Goal: Information Seeking & Learning: Learn about a topic

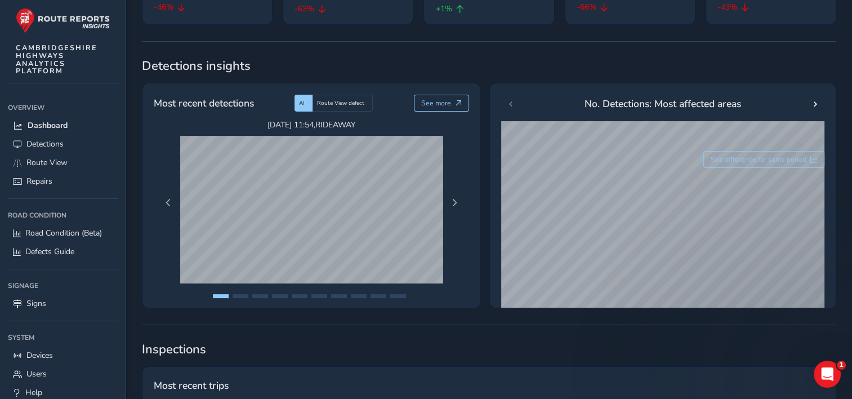
scroll to position [169, 0]
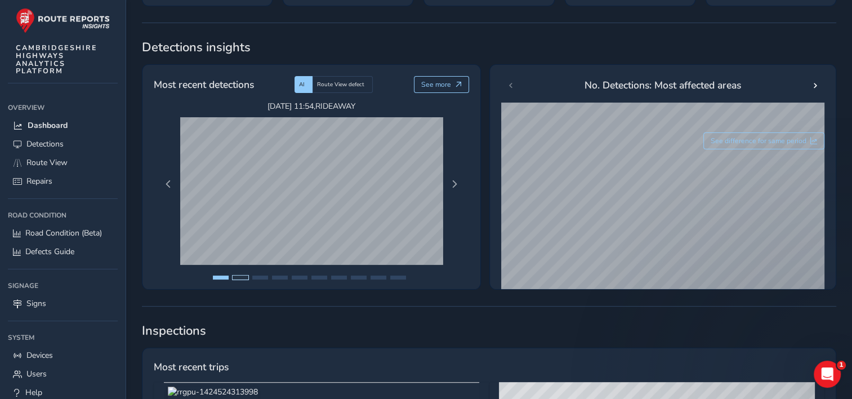
click at [241, 277] on button "Page 2" at bounding box center [241, 277] width 16 height 4
click at [256, 277] on button "Page 3" at bounding box center [260, 277] width 16 height 4
click at [284, 275] on button "Page 4" at bounding box center [280, 277] width 16 height 4
click at [302, 277] on button "Page 5" at bounding box center [300, 277] width 16 height 4
click at [315, 275] on button "Page 6" at bounding box center [319, 277] width 16 height 4
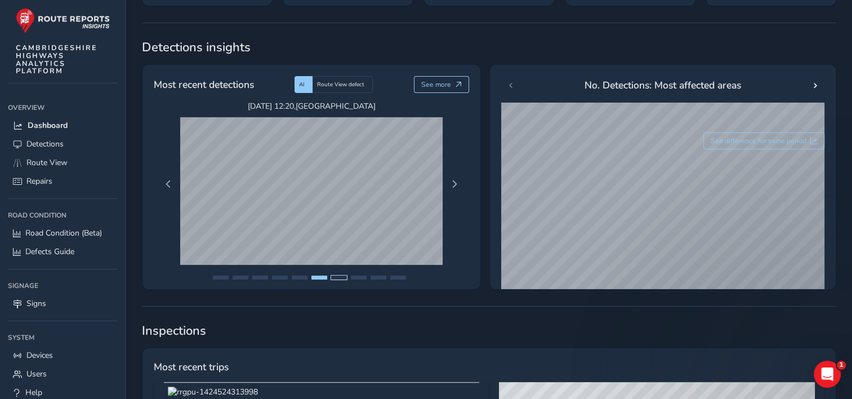
click at [337, 276] on button "Page 7" at bounding box center [339, 277] width 16 height 4
click at [358, 277] on button "Page 8" at bounding box center [359, 277] width 16 height 4
click at [378, 277] on button "Page 9" at bounding box center [379, 277] width 16 height 4
click at [394, 274] on ul at bounding box center [312, 280] width 310 height 24
click at [395, 276] on button "Page 10" at bounding box center [398, 277] width 16 height 4
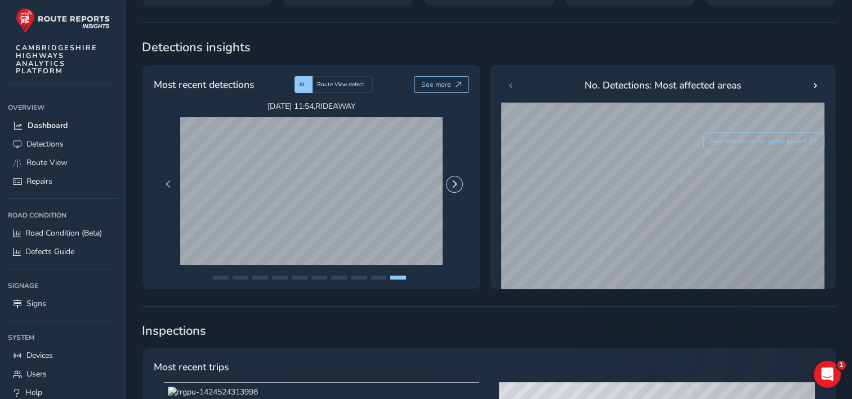
click at [453, 185] on span "Next Page" at bounding box center [455, 184] width 8 height 8
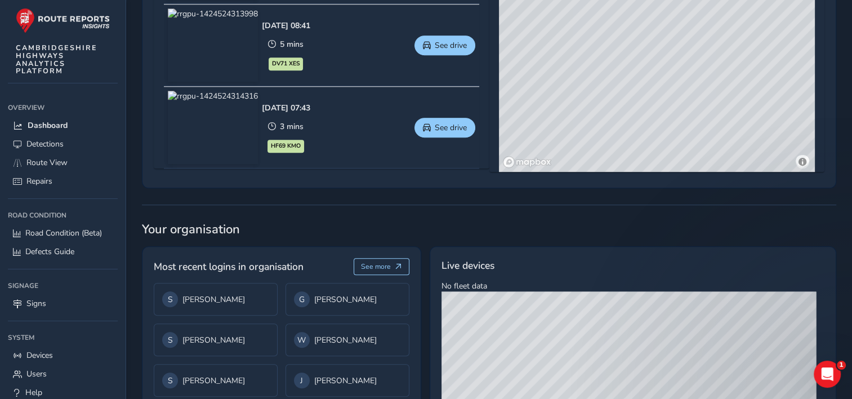
scroll to position [789, 0]
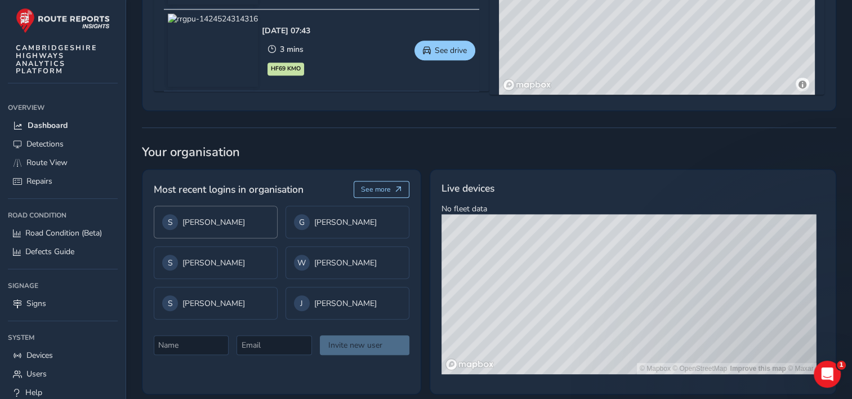
click at [222, 227] on div "S [PERSON_NAME]" at bounding box center [215, 222] width 107 height 16
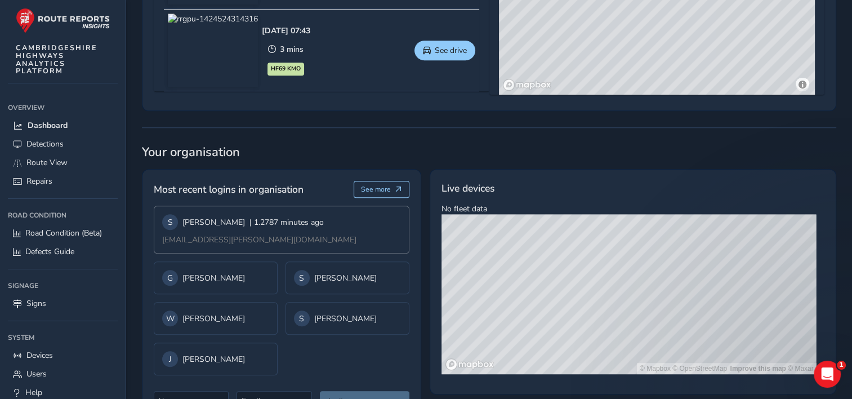
click at [250, 224] on span "| 1.2787 minutes ago" at bounding box center [287, 222] width 74 height 11
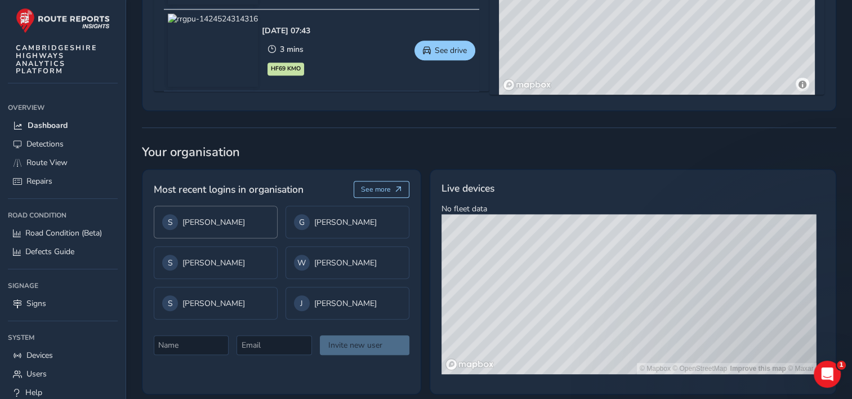
click at [236, 224] on div "S [PERSON_NAME]" at bounding box center [215, 222] width 107 height 16
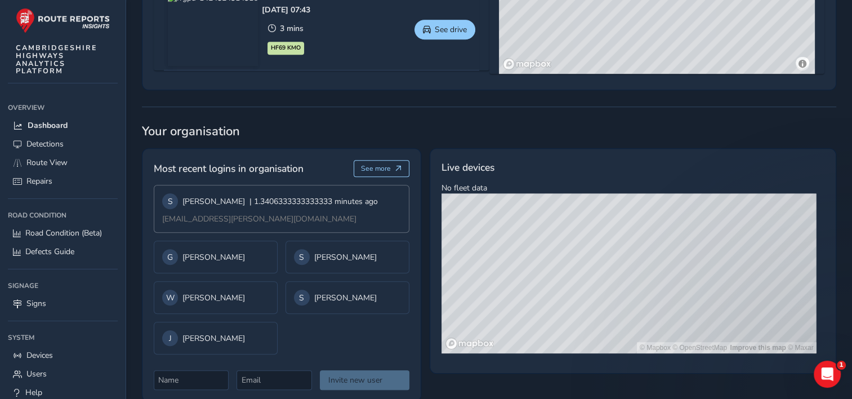
scroll to position [827, 0]
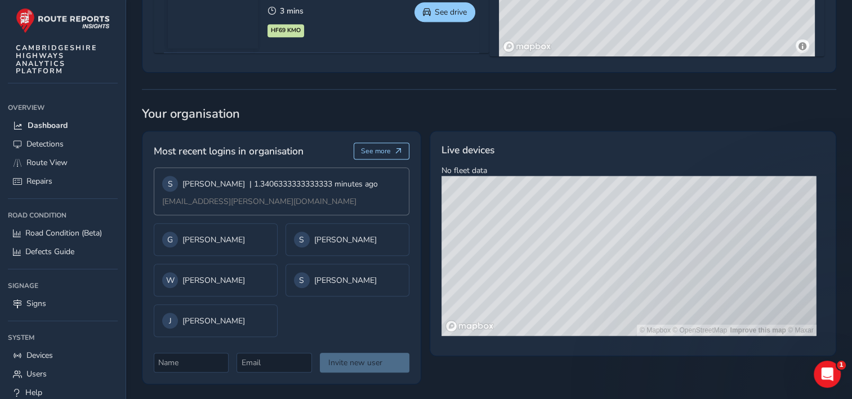
click at [250, 188] on span "| 1.3406333333333333 minutes ago" at bounding box center [314, 184] width 128 height 11
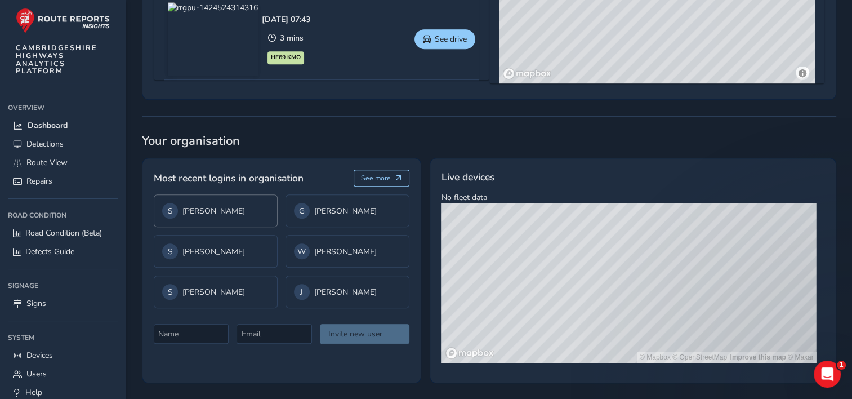
scroll to position [800, 0]
click at [225, 199] on div "S [PERSON_NAME]" at bounding box center [216, 210] width 124 height 33
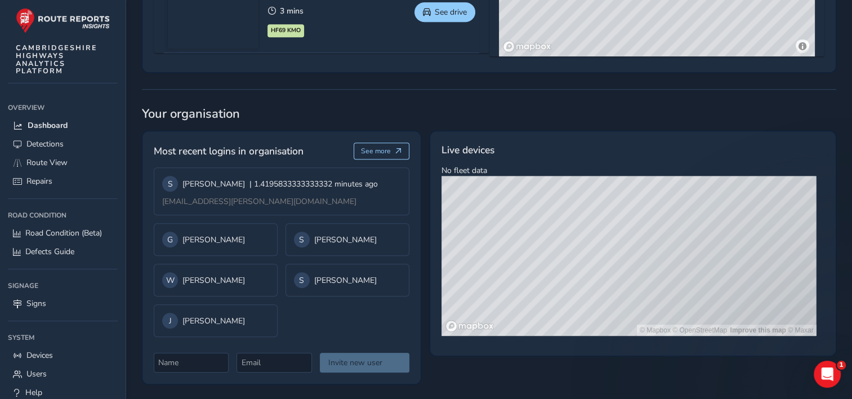
click at [232, 190] on div "S [PERSON_NAME] | 1.4195833333333332 minutes ago" at bounding box center [270, 184] width 216 height 16
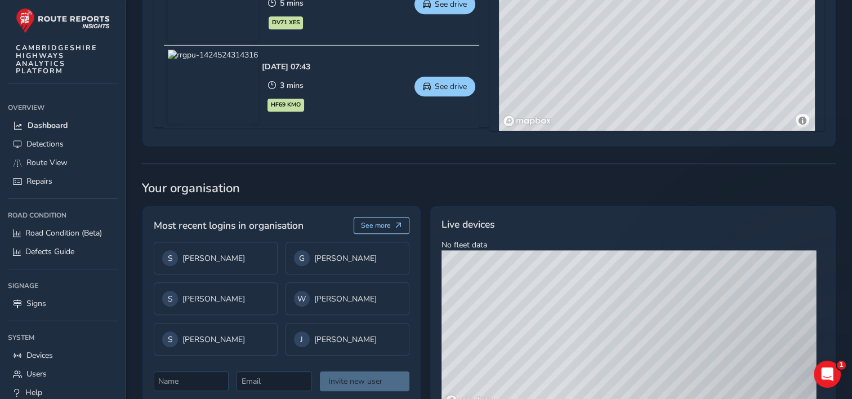
scroll to position [687, 0]
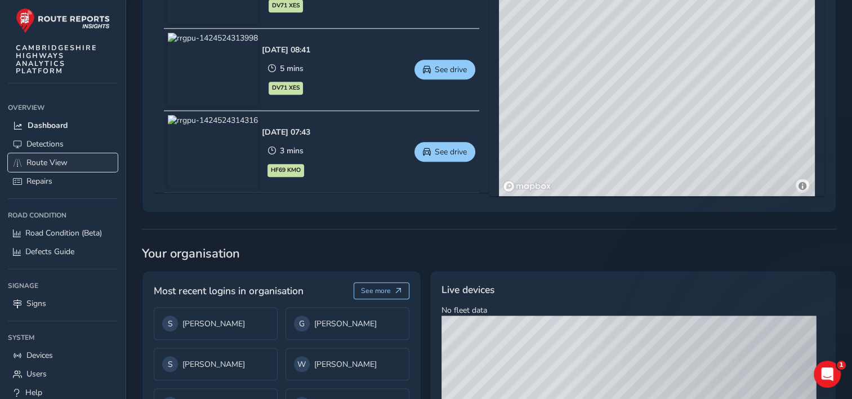
click at [32, 155] on link "Route View" at bounding box center [63, 162] width 110 height 19
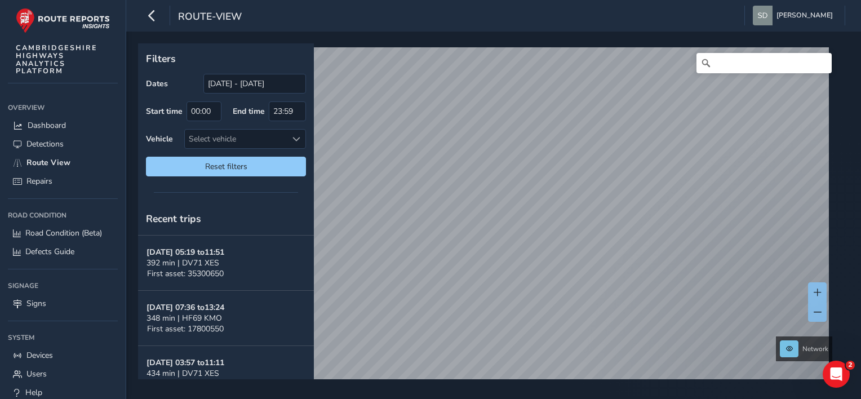
scroll to position [7, 0]
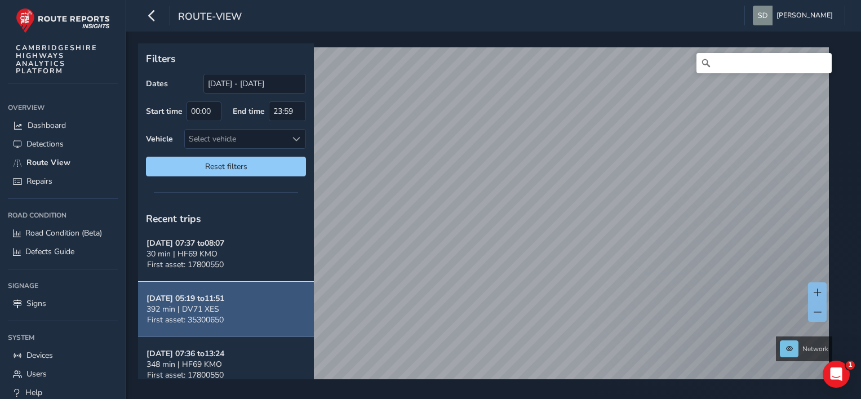
click at [213, 302] on strong "[DATE] 05:19 to 11:51" at bounding box center [185, 298] width 78 height 11
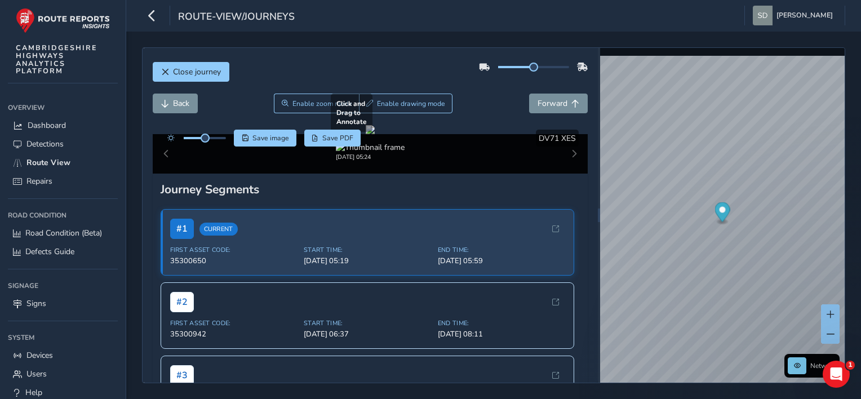
scroll to position [113, 0]
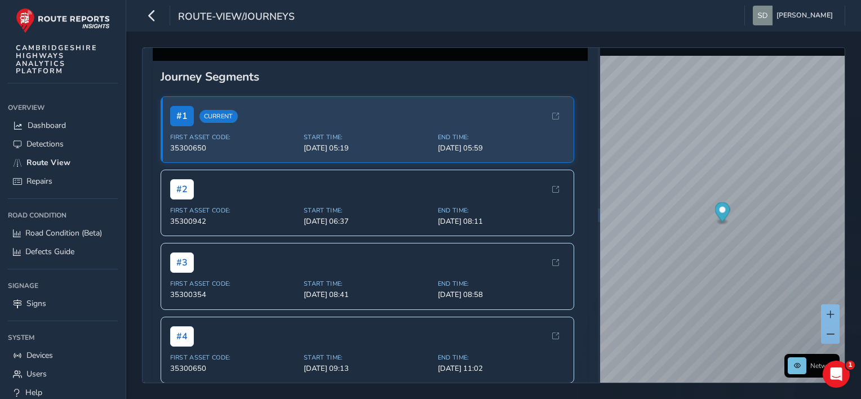
click at [564, 61] on div "[DATE] 10:01 [DATE] 07:36 [DATE] 05:24 [DATE] 12:01" at bounding box center [370, 40] width 435 height 39
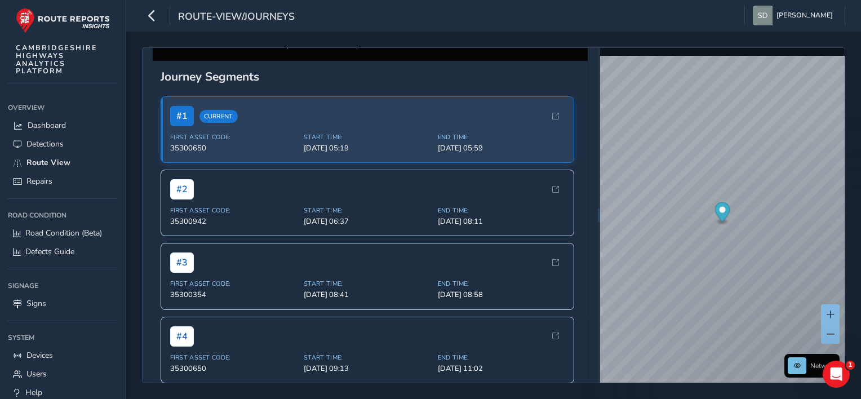
click at [344, 40] on img at bounding box center [322, 34] width 69 height 11
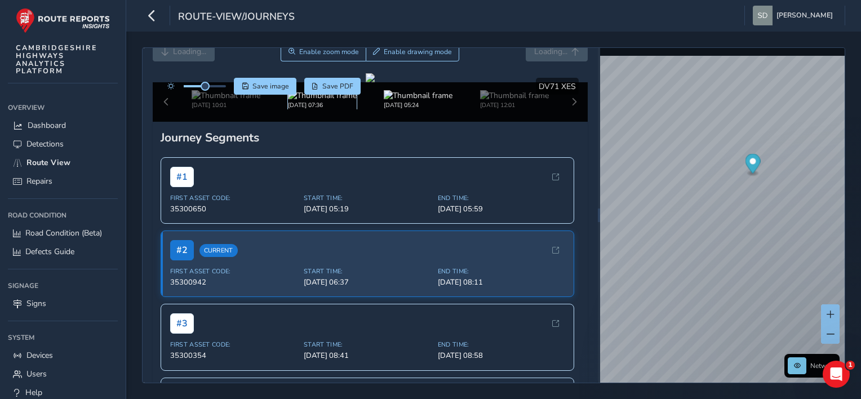
scroll to position [113, 0]
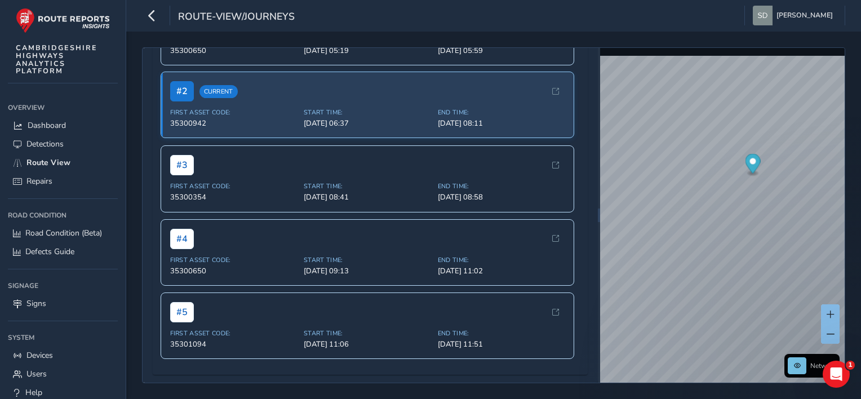
scroll to position [394, 0]
click at [329, 190] on span "Start Time:" at bounding box center [367, 186] width 127 height 8
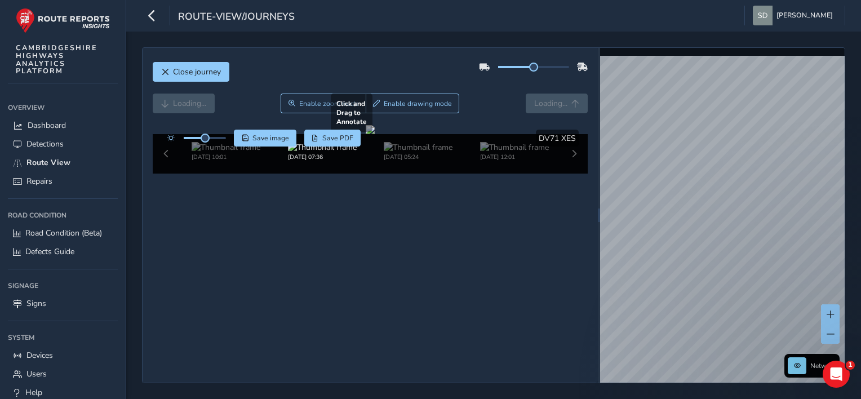
scroll to position [52, 0]
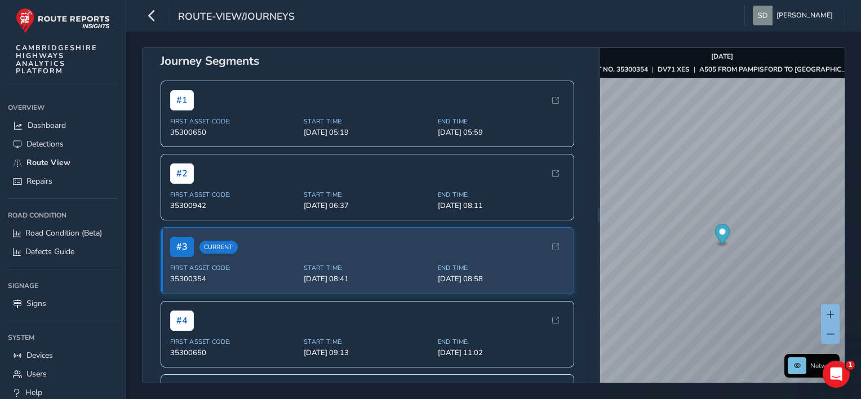
scroll to position [164, 0]
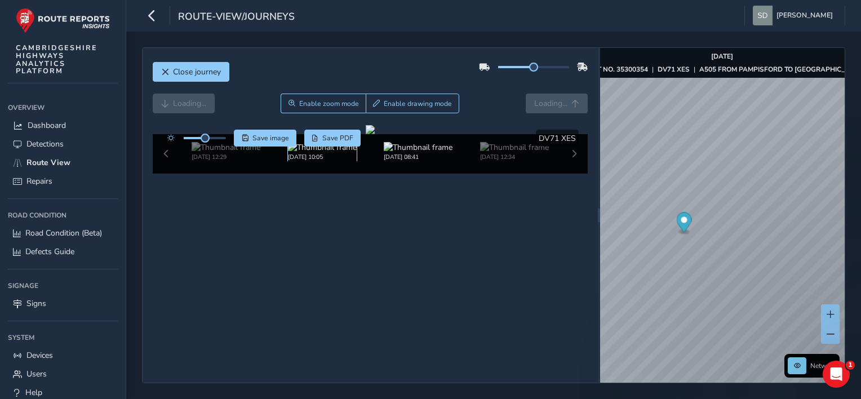
click at [326, 153] on img at bounding box center [322, 147] width 69 height 11
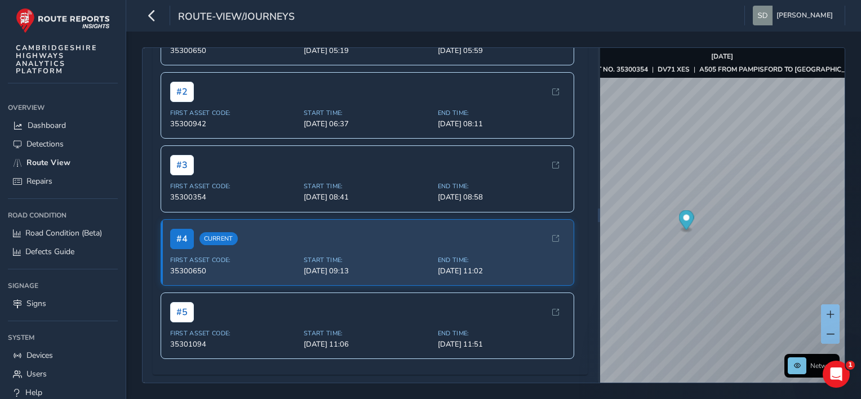
scroll to position [446, 0]
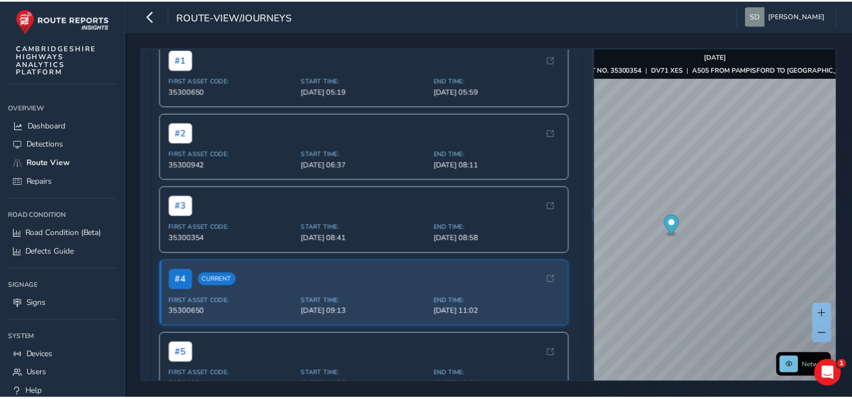
scroll to position [16, 0]
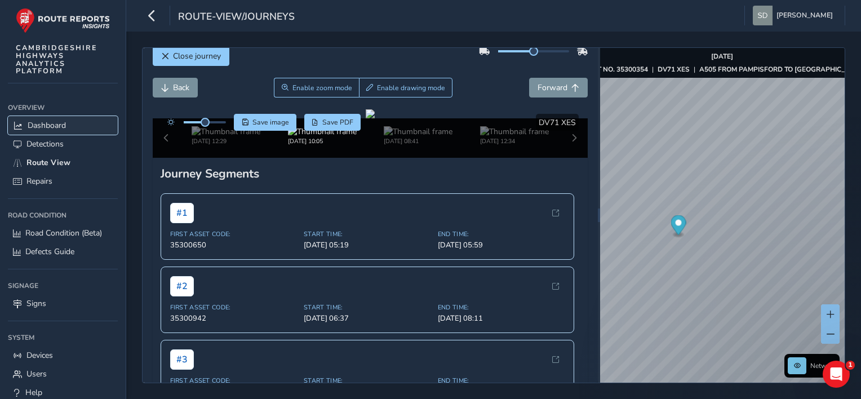
click at [52, 126] on span "Dashboard" at bounding box center [47, 125] width 38 height 11
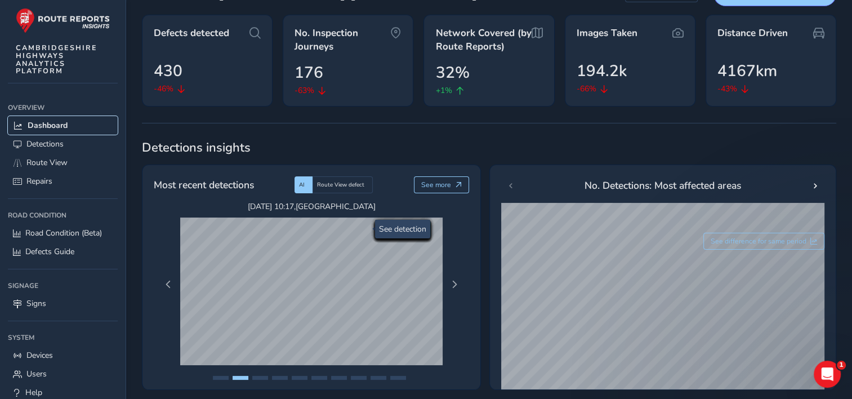
scroll to position [113, 0]
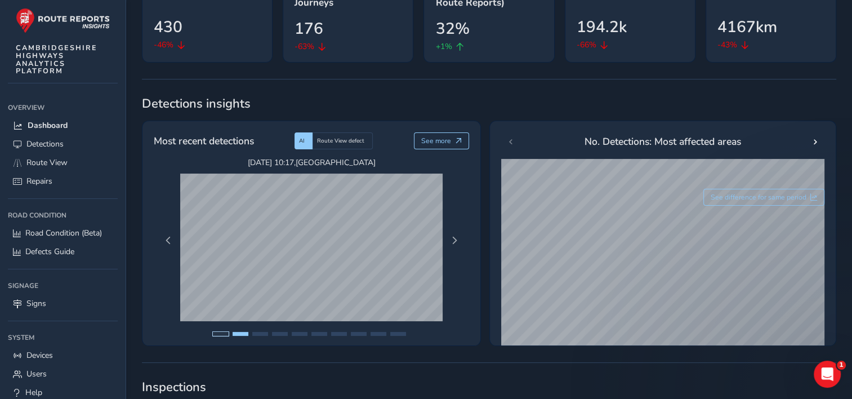
click at [226, 333] on button "Page 1" at bounding box center [221, 334] width 16 height 4
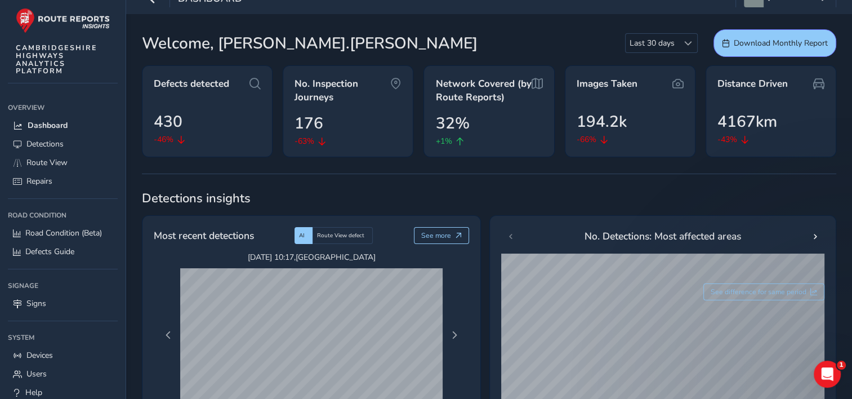
scroll to position [0, 0]
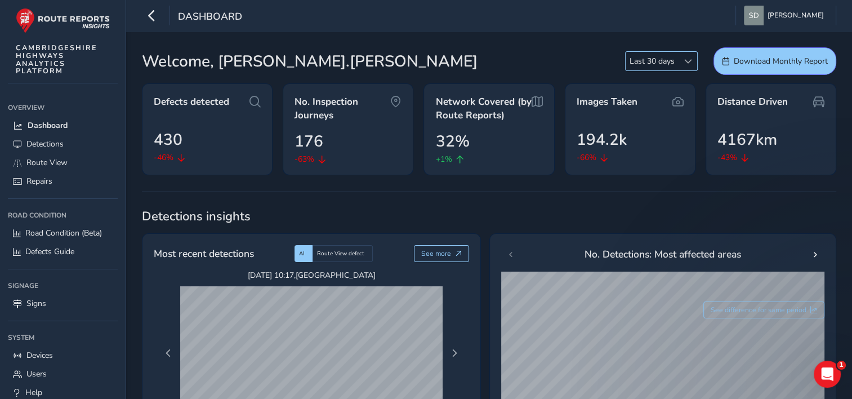
click at [690, 60] on span at bounding box center [688, 61] width 8 height 8
click at [678, 89] on li "Last 30 days" at bounding box center [662, 84] width 72 height 19
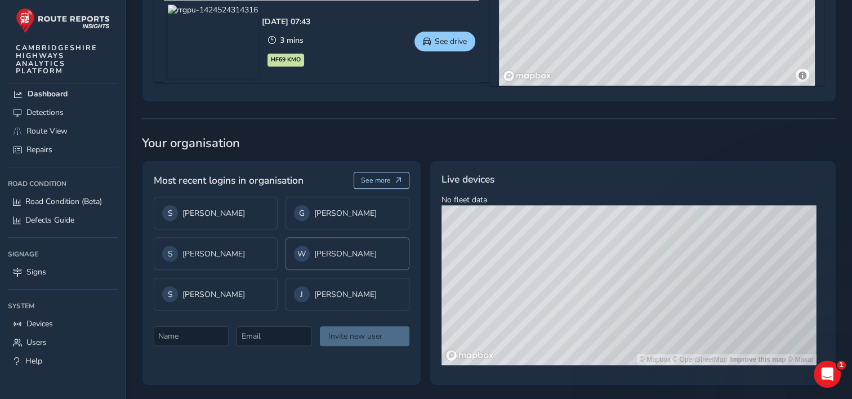
scroll to position [800, 0]
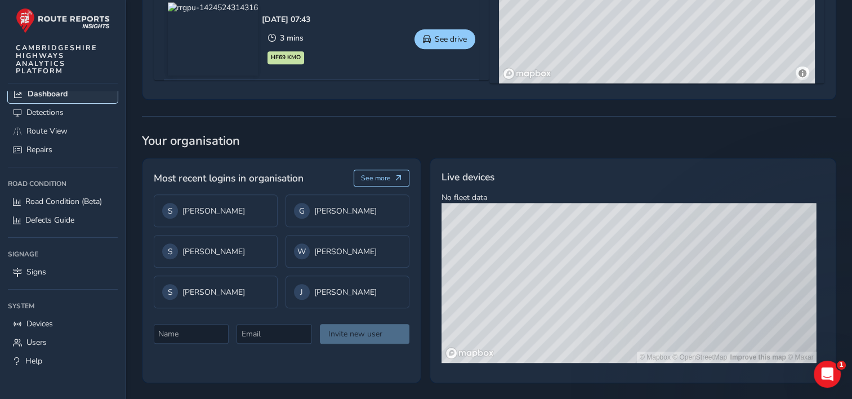
click at [43, 96] on span "Dashboard" at bounding box center [48, 93] width 40 height 11
click at [45, 113] on span "Detections" at bounding box center [44, 112] width 37 height 11
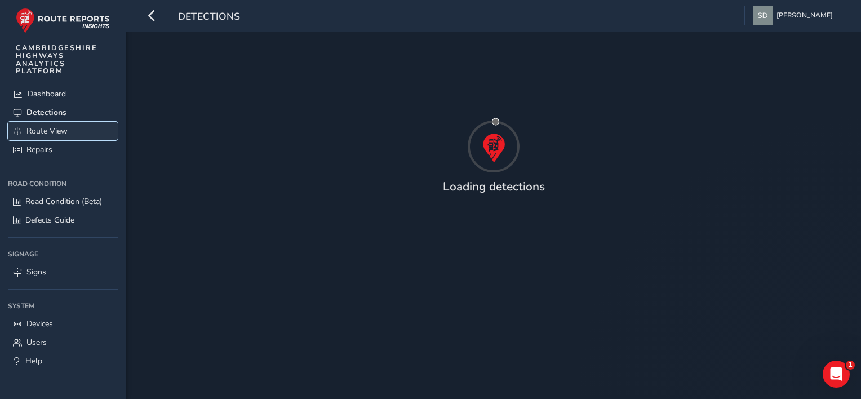
click at [50, 128] on span "Route View" at bounding box center [46, 131] width 41 height 11
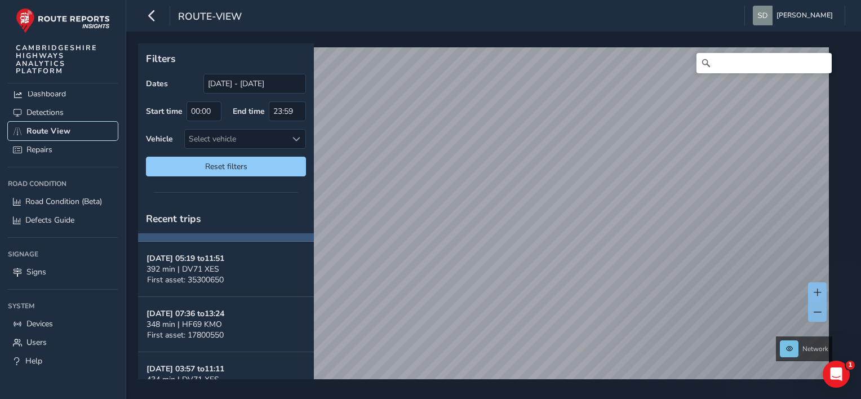
scroll to position [113, 0]
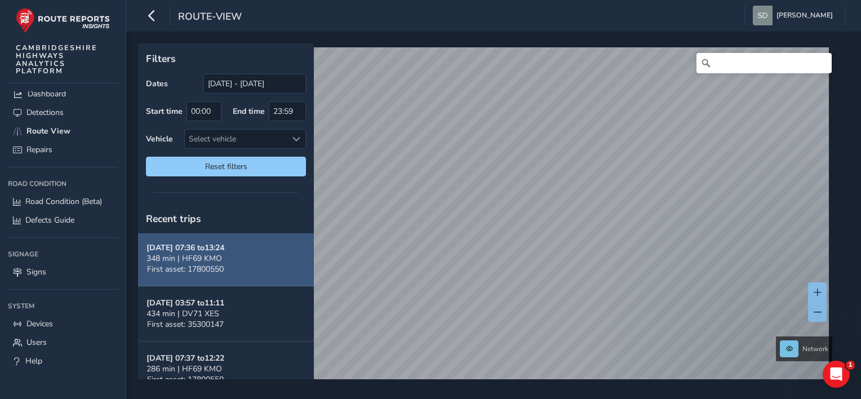
click at [207, 257] on span "348 min | HF69 KMO" at bounding box center [183, 258] width 75 height 11
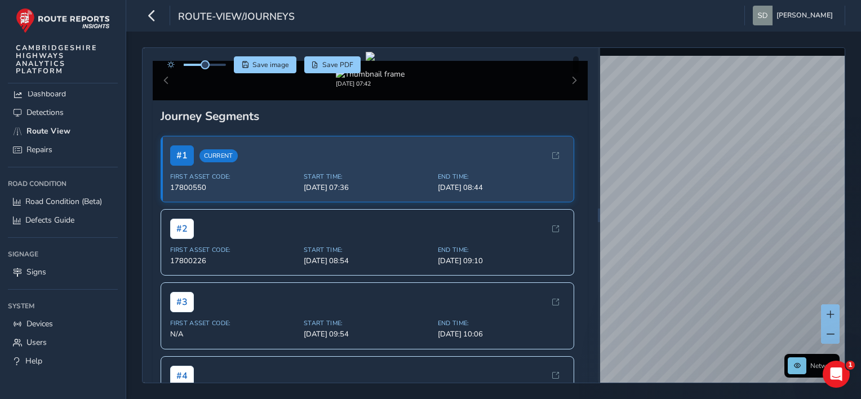
scroll to position [113, 0]
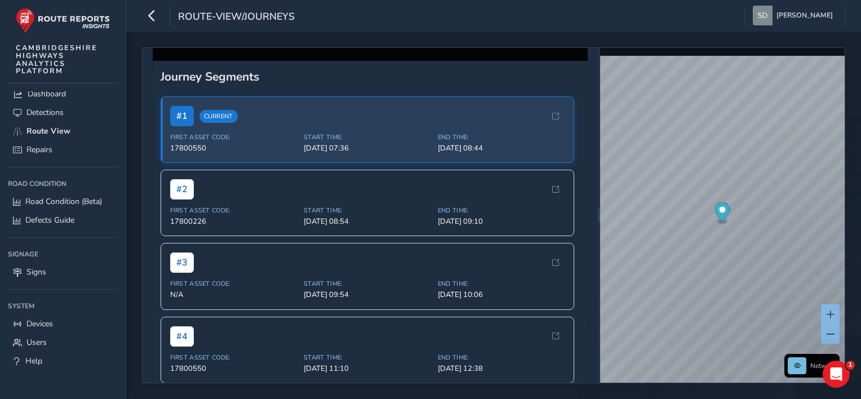
click at [565, 61] on div "[DATE] 07:42" at bounding box center [370, 40] width 435 height 39
click at [567, 61] on div "[DATE] 07:42" at bounding box center [370, 40] width 435 height 39
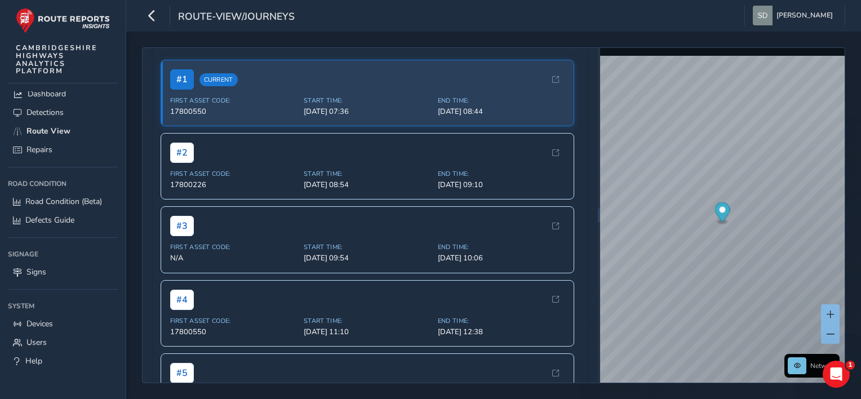
scroll to position [169, 0]
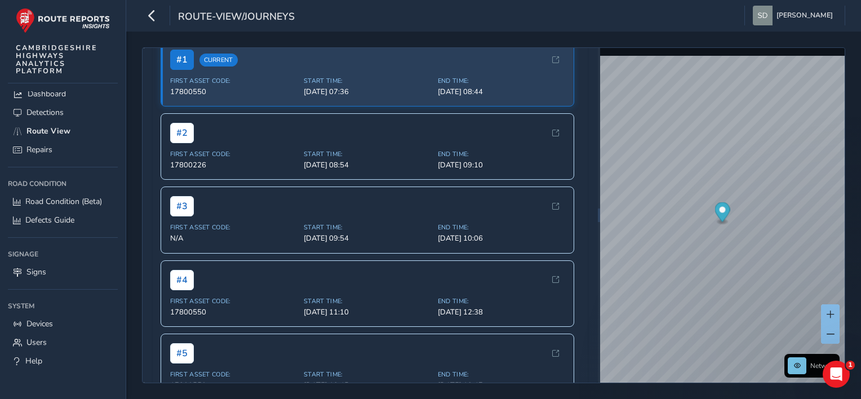
drag, startPoint x: 503, startPoint y: 181, endPoint x: 378, endPoint y: 198, distance: 126.2
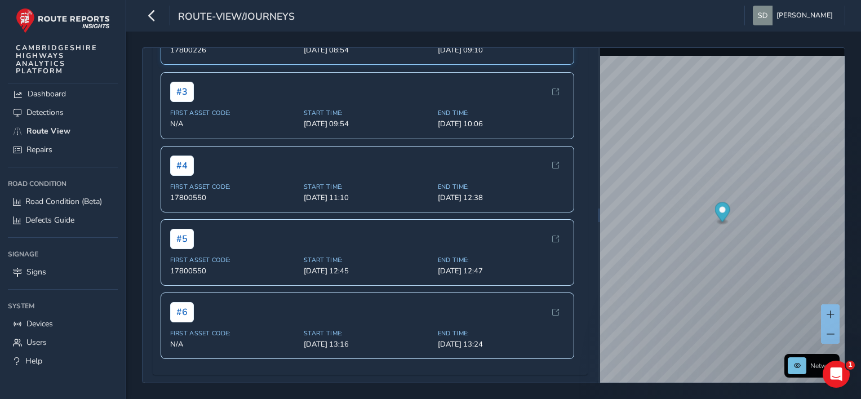
scroll to position [394, 0]
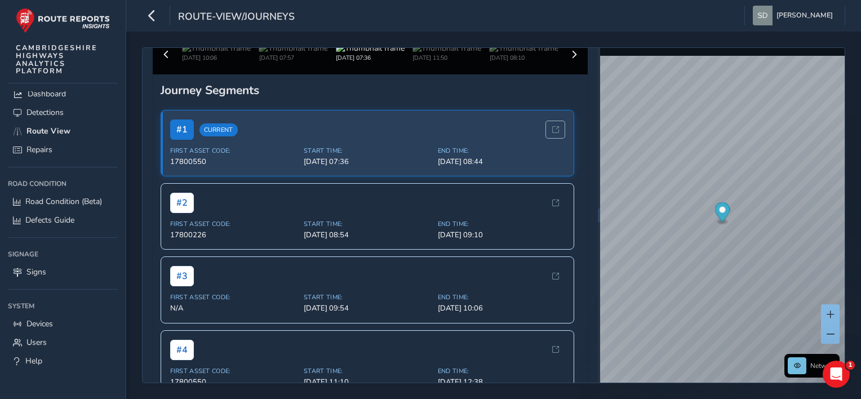
scroll to position [113, 0]
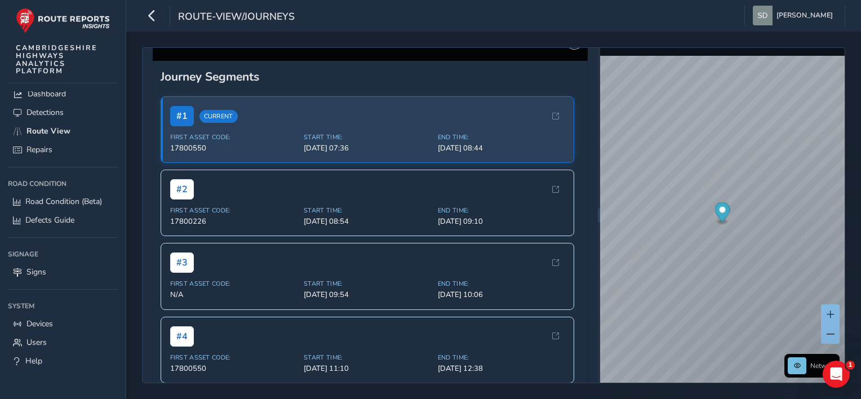
click at [570, 45] on span at bounding box center [574, 41] width 8 height 8
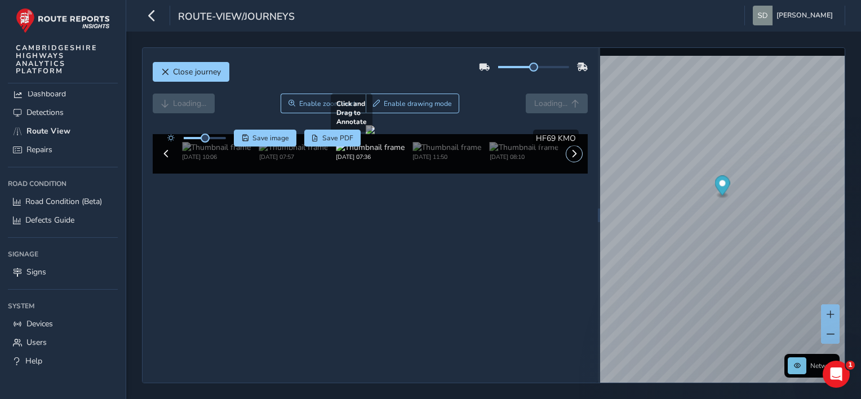
scroll to position [47, 0]
click at [566, 162] on button at bounding box center [574, 154] width 16 height 16
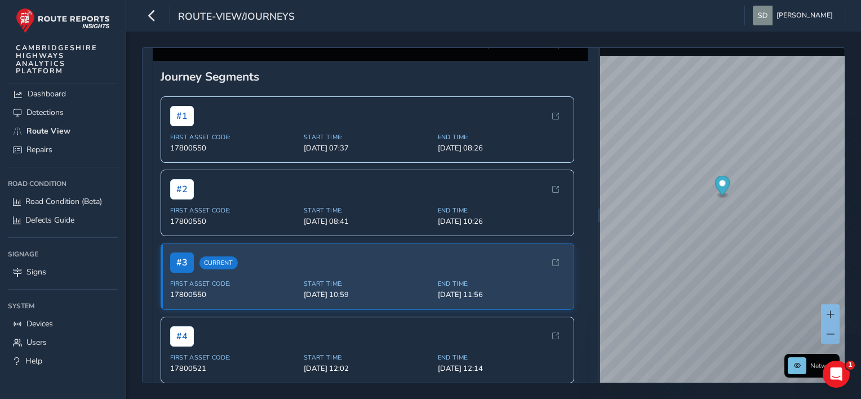
click at [489, 40] on img at bounding box center [523, 34] width 69 height 11
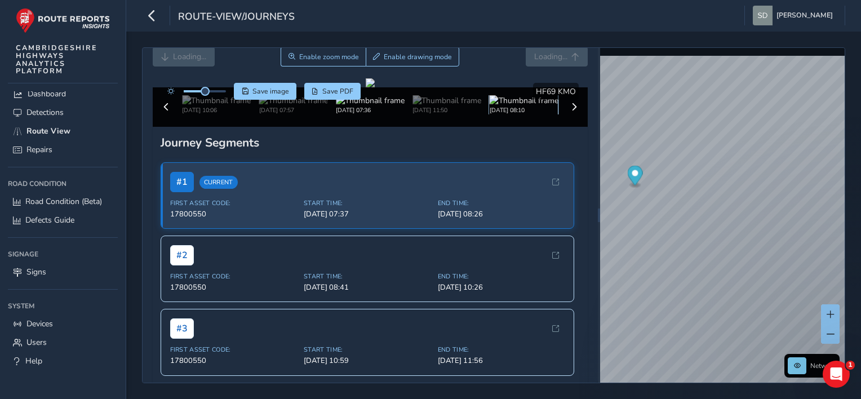
scroll to position [113, 0]
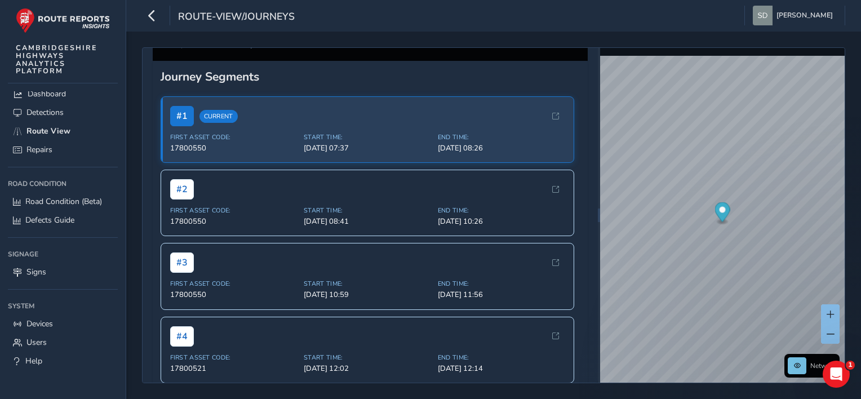
click at [219, 40] on img at bounding box center [216, 34] width 69 height 11
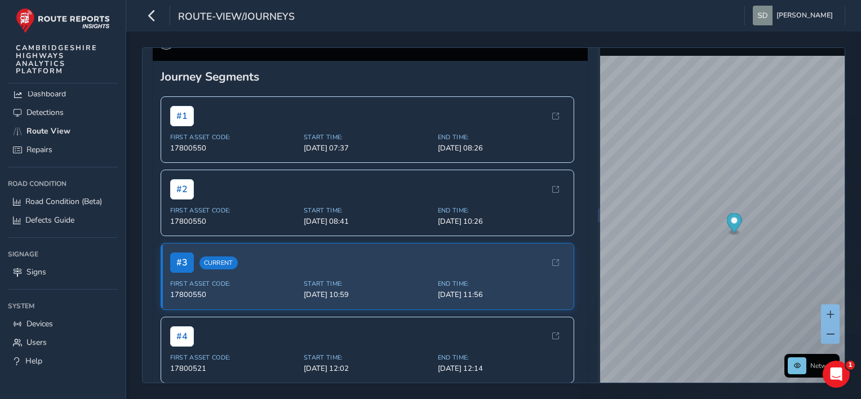
click at [167, 45] on span at bounding box center [166, 41] width 8 height 8
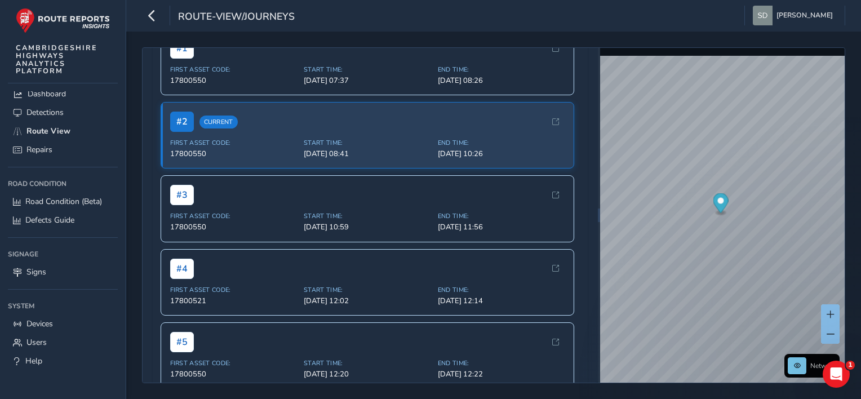
scroll to position [182, 0]
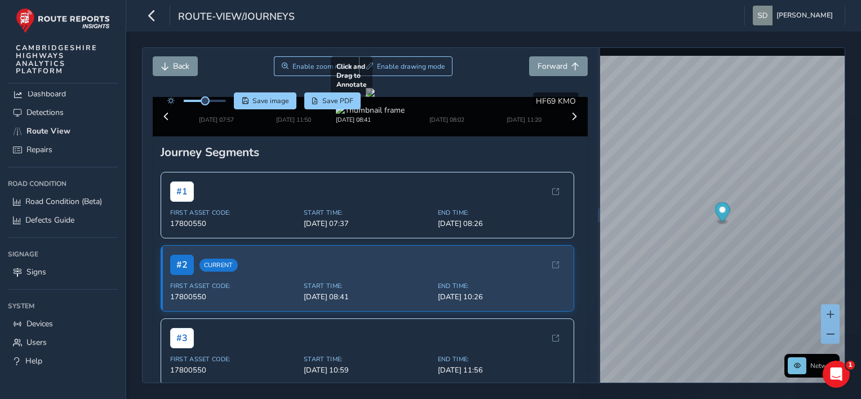
scroll to position [56, 0]
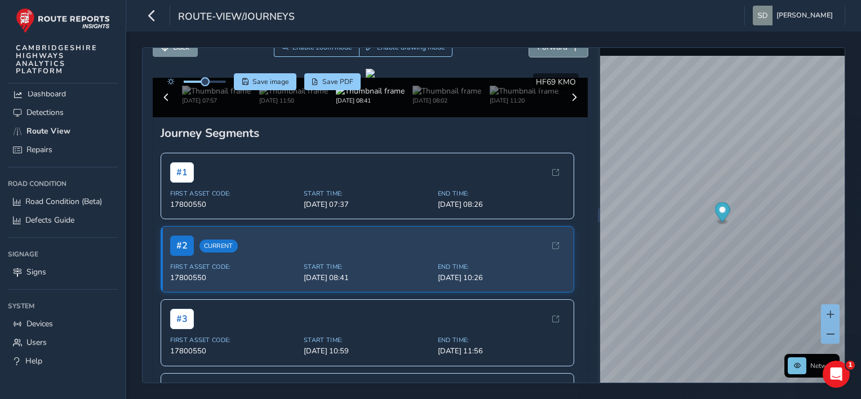
click at [554, 54] on button "Forward" at bounding box center [558, 47] width 59 height 20
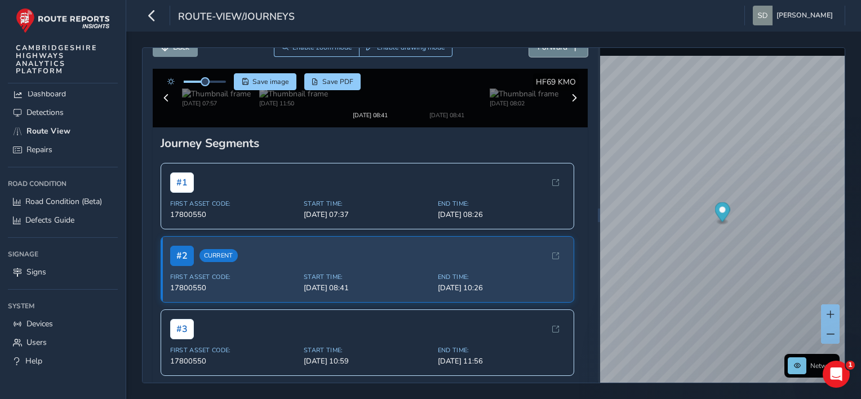
click at [554, 54] on button "Forward" at bounding box center [558, 47] width 59 height 20
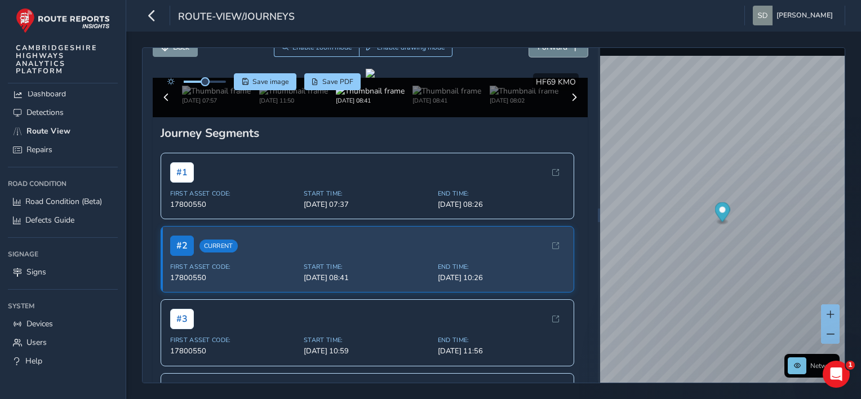
click at [554, 54] on button "Forward" at bounding box center [558, 47] width 59 height 20
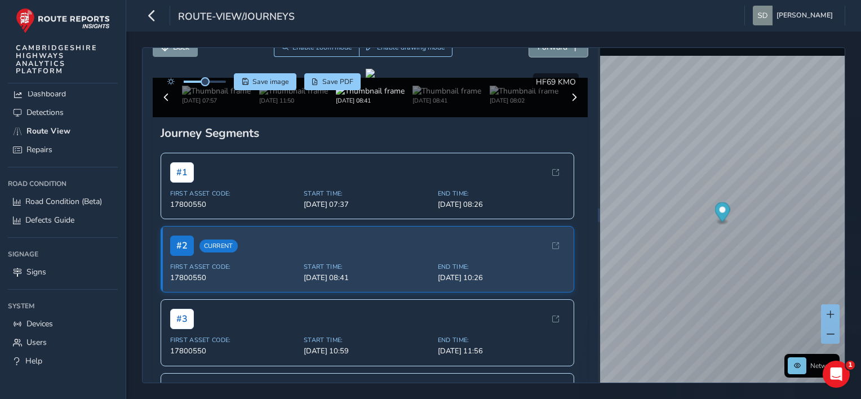
click at [554, 54] on button "Forward" at bounding box center [558, 47] width 59 height 20
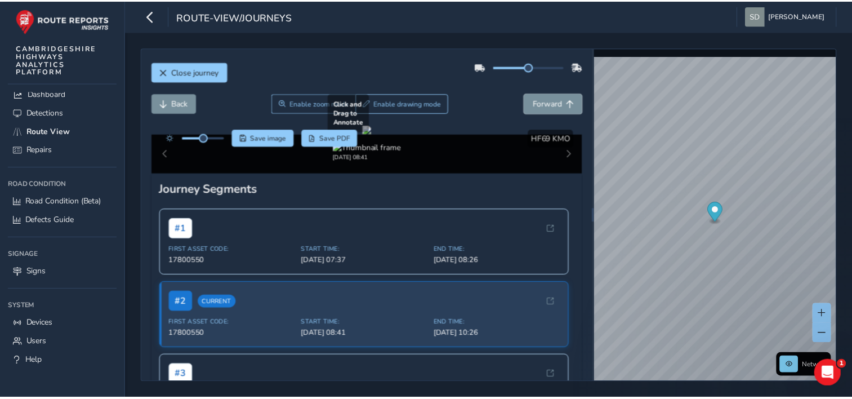
scroll to position [113, 0]
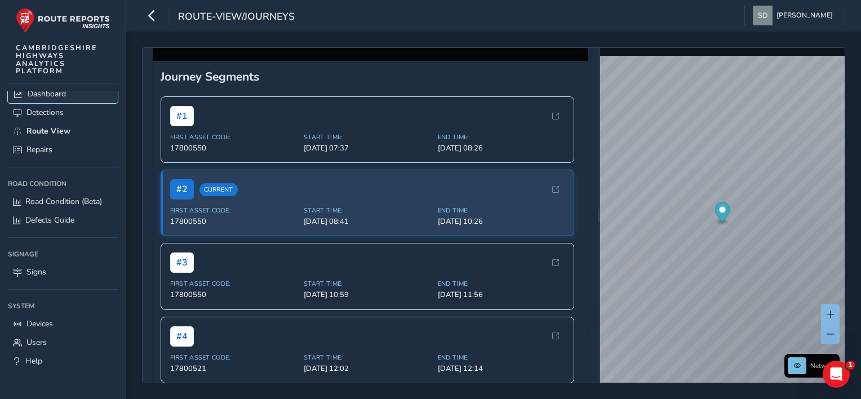
click at [51, 96] on span "Dashboard" at bounding box center [47, 93] width 38 height 11
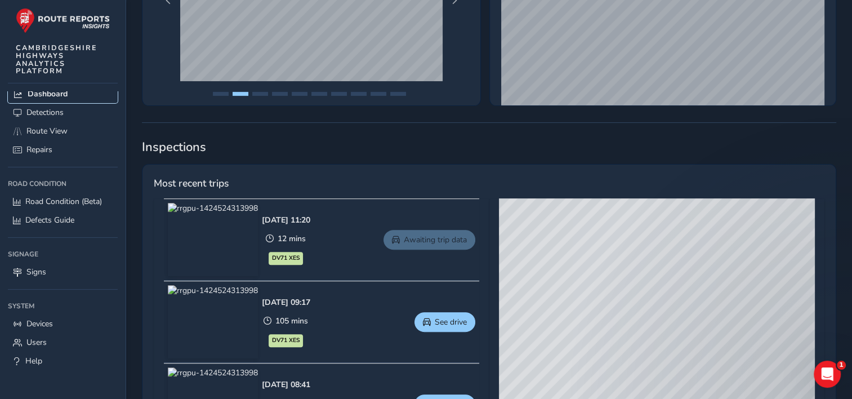
scroll to position [282, 0]
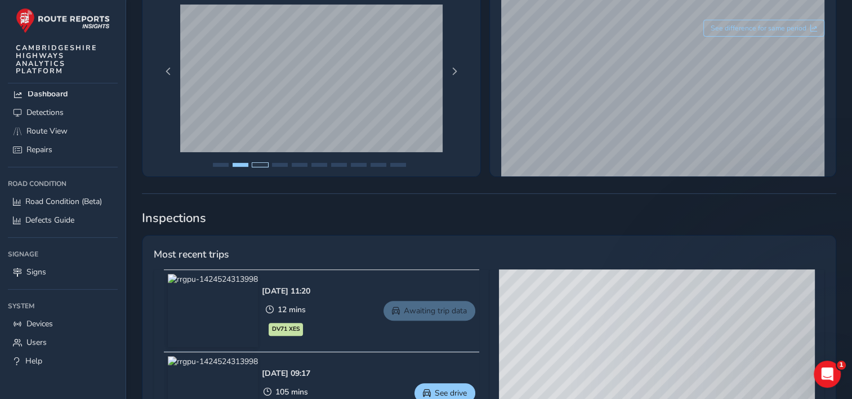
click at [257, 163] on button "Page 3" at bounding box center [260, 165] width 16 height 4
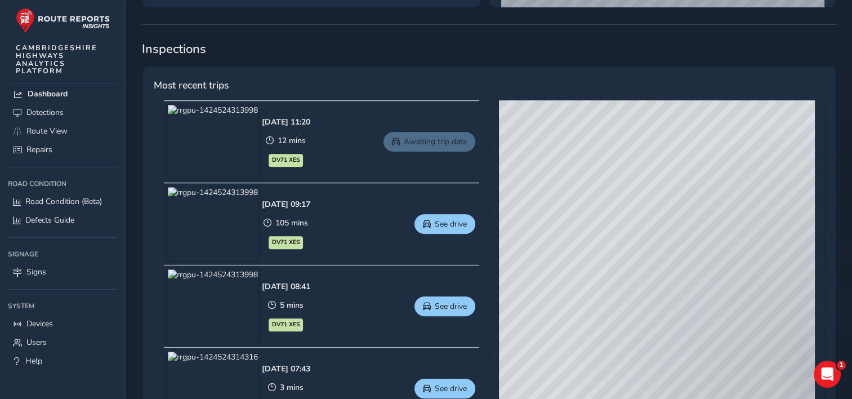
scroll to position [338, 0]
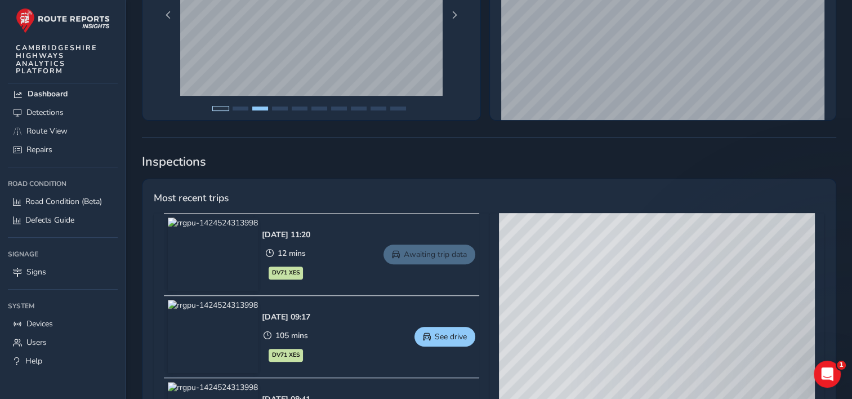
click at [223, 106] on button "Page 1" at bounding box center [221, 108] width 16 height 4
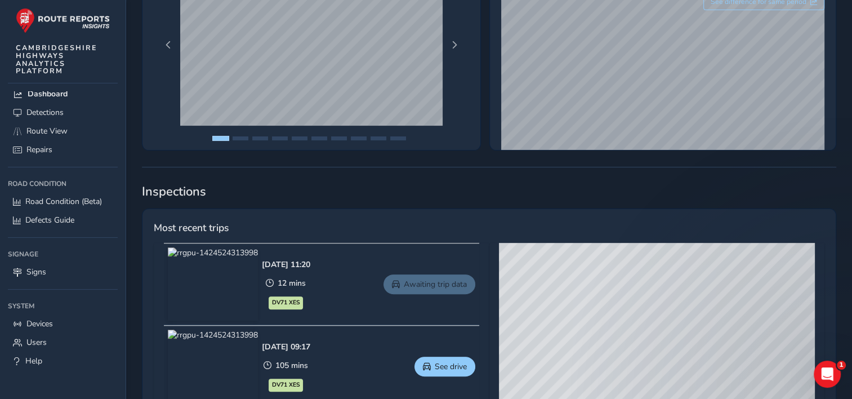
scroll to position [282, 0]
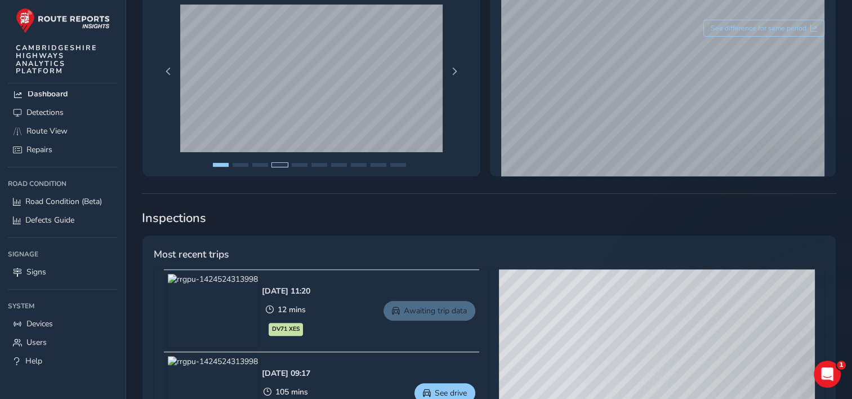
click at [283, 164] on button "Page 4" at bounding box center [280, 165] width 16 height 4
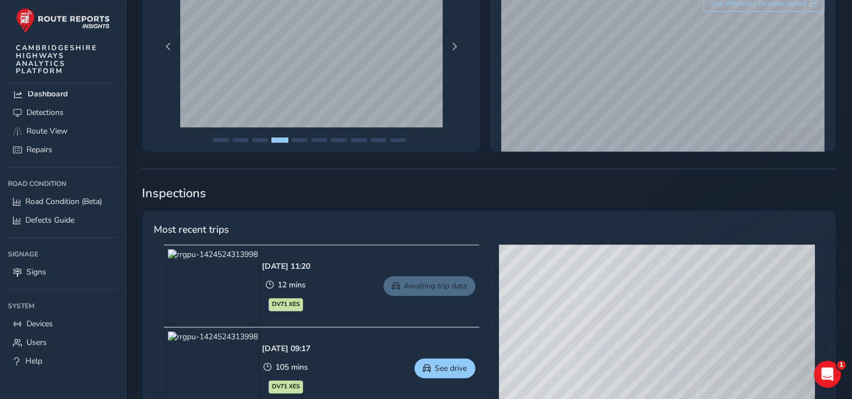
scroll to position [225, 0]
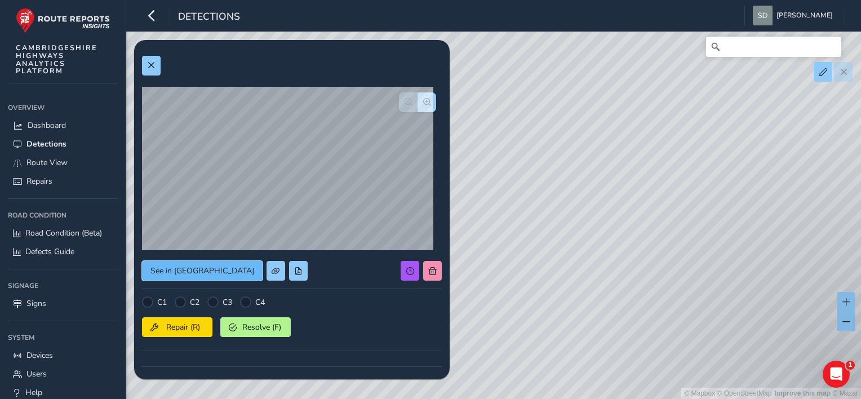
click at [184, 266] on span "See in [GEOGRAPHIC_DATA]" at bounding box center [202, 270] width 104 height 11
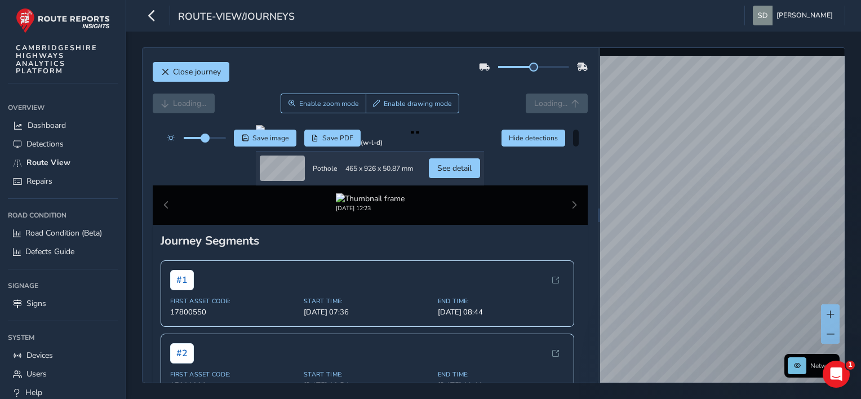
click at [210, 139] on div at bounding box center [205, 138] width 42 height 2
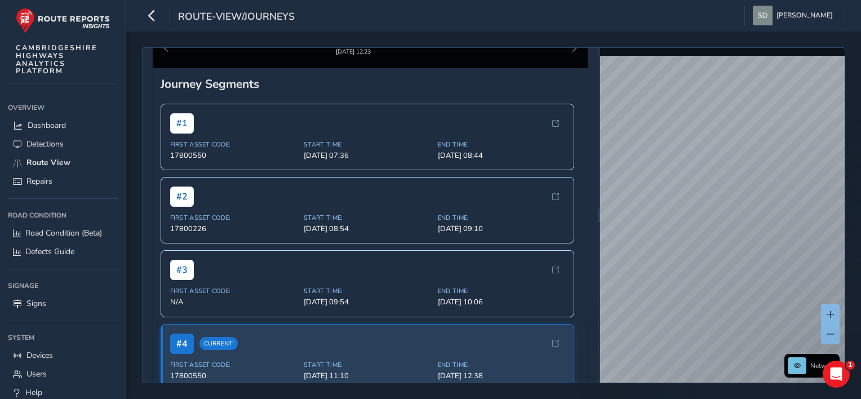
scroll to position [169, 0]
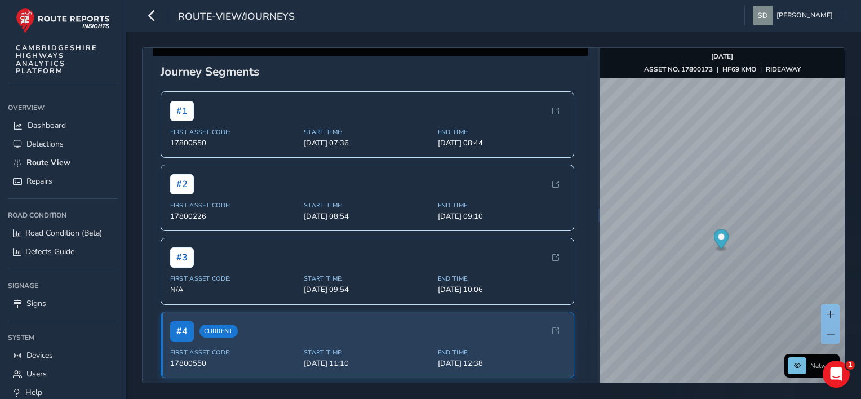
click at [563, 56] on div "Oct 07 2025, 12:23 Oct 07 2025, 11:34" at bounding box center [370, 35] width 435 height 39
click at [562, 56] on div "Oct 07 2025, 12:23 Oct 07 2025, 11:34" at bounding box center [370, 35] width 435 height 39
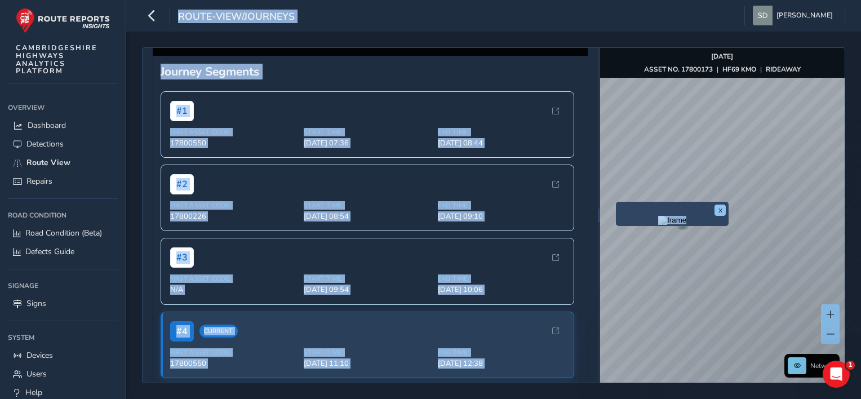
click at [659, 225] on img "Preview frame" at bounding box center [672, 220] width 28 height 9
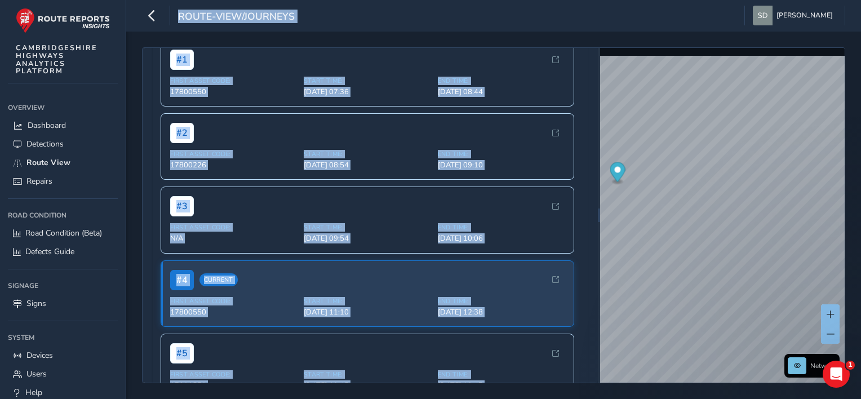
scroll to position [338, 0]
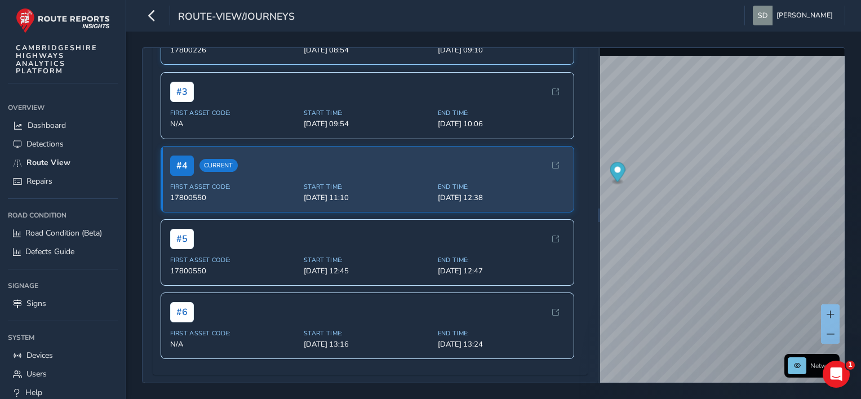
click at [389, 28] on div "# 2" at bounding box center [367, 18] width 395 height 20
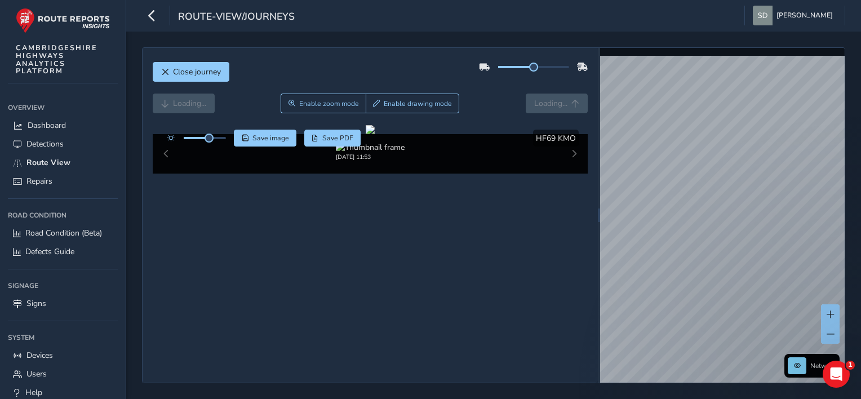
scroll to position [338, 0]
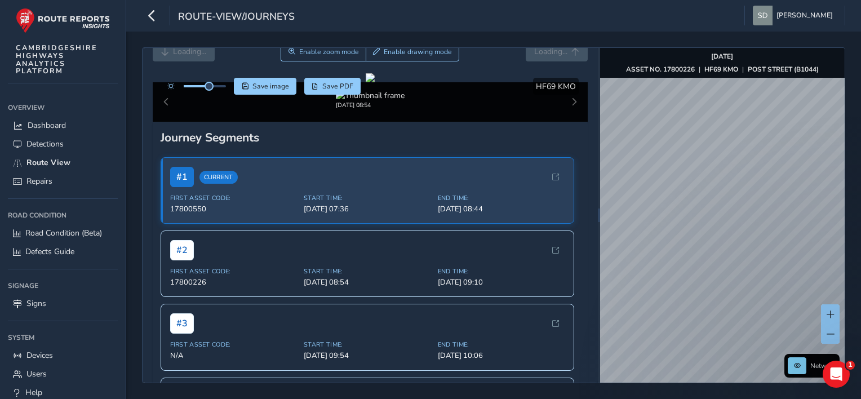
scroll to position [338, 0]
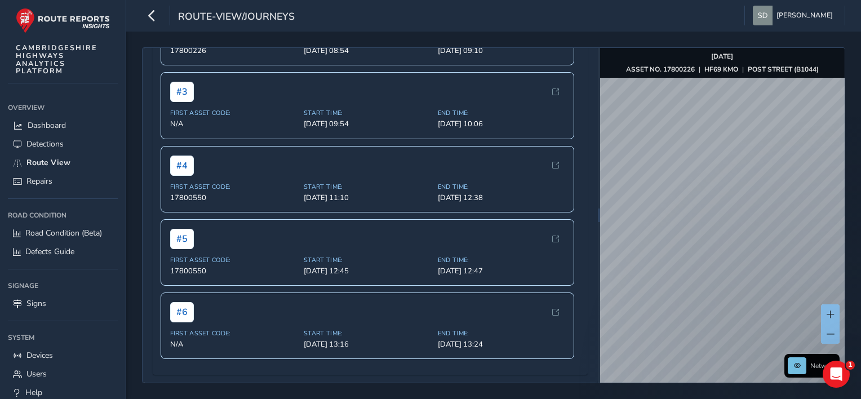
drag, startPoint x: 544, startPoint y: 152, endPoint x: 222, endPoint y: 151, distance: 321.6
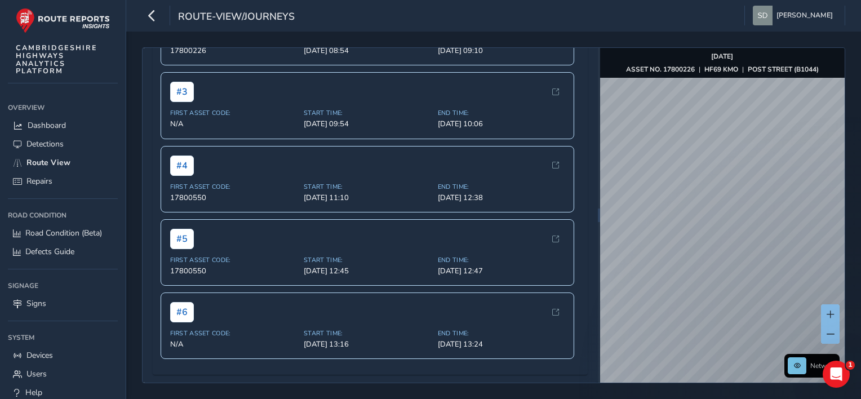
drag, startPoint x: 222, startPoint y: 151, endPoint x: 542, endPoint y: 126, distance: 320.9
click at [418, 213] on div "Journey Segments # 1 Current First Asset Code: 17800550 Start Time: Oct 07, 07:…" at bounding box center [370, 132] width 435 height 484
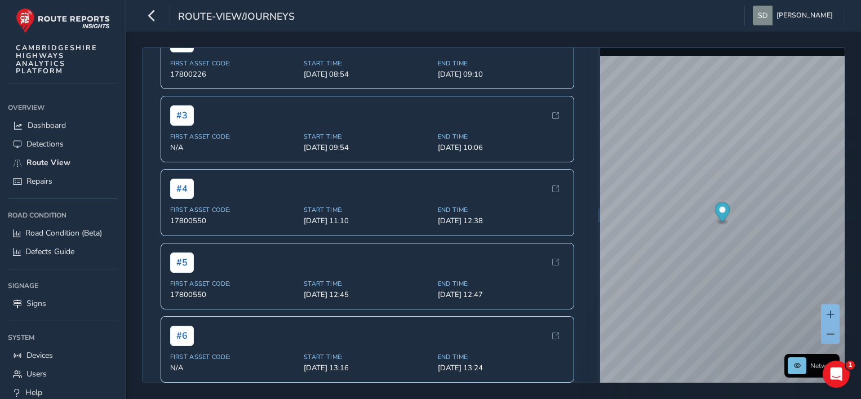
scroll to position [144, 0]
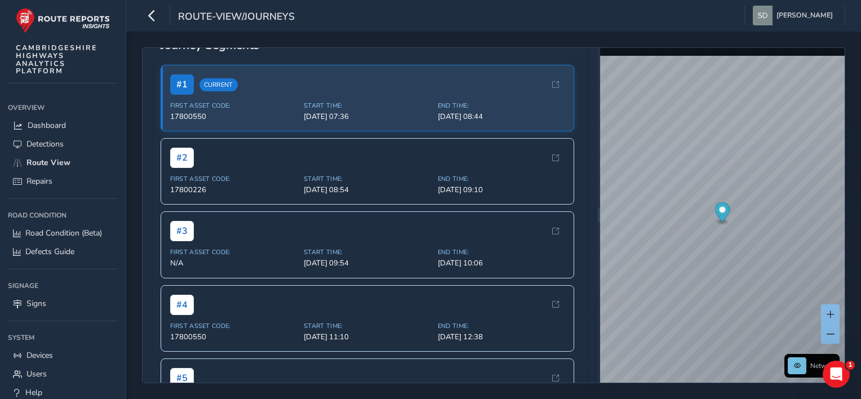
click at [300, 8] on img at bounding box center [293, 3] width 69 height 11
click at [288, 8] on img at bounding box center [293, 3] width 69 height 11
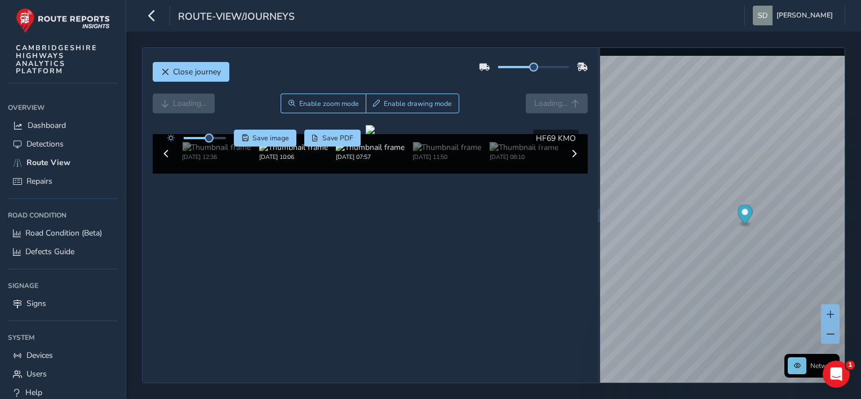
scroll to position [47, 0]
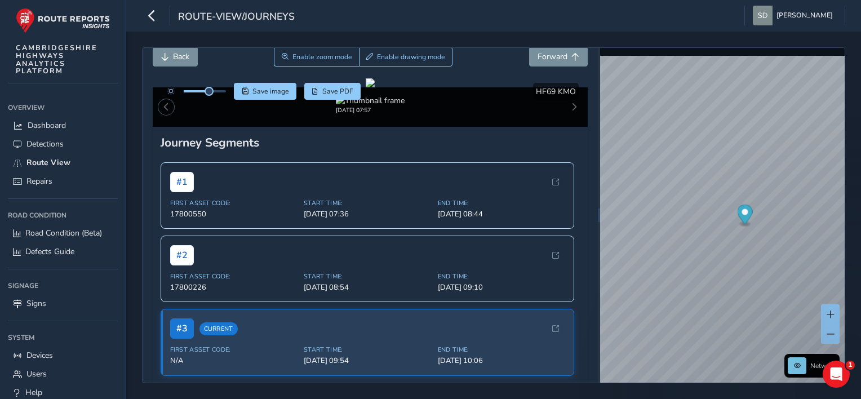
click at [160, 115] on button at bounding box center [166, 107] width 16 height 16
click at [164, 111] on span at bounding box center [166, 107] width 8 height 8
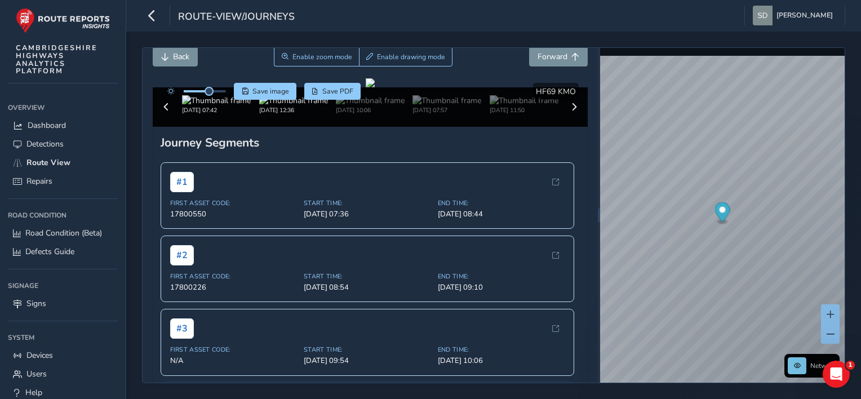
scroll to position [159, 0]
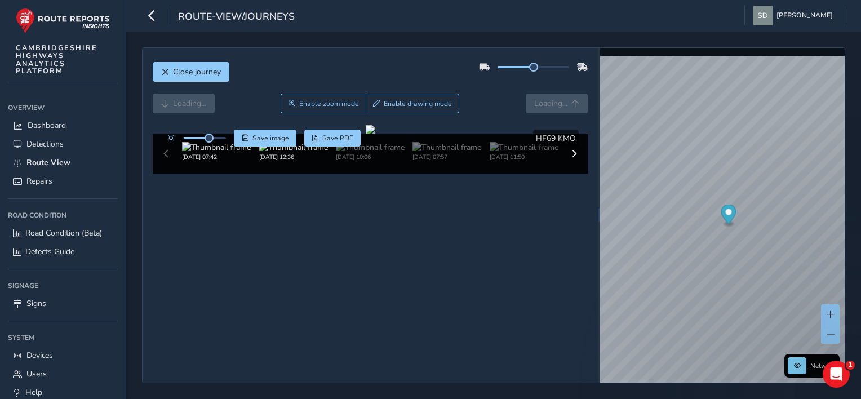
click at [366, 134] on div at bounding box center [370, 129] width 9 height 9
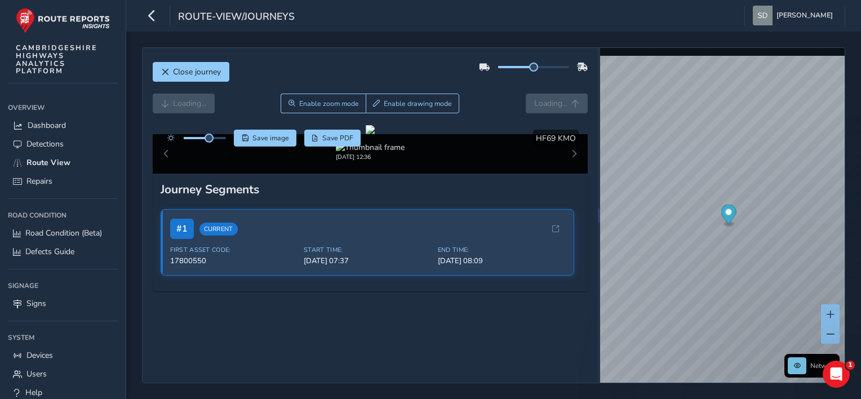
click at [369, 153] on img at bounding box center [370, 147] width 69 height 11
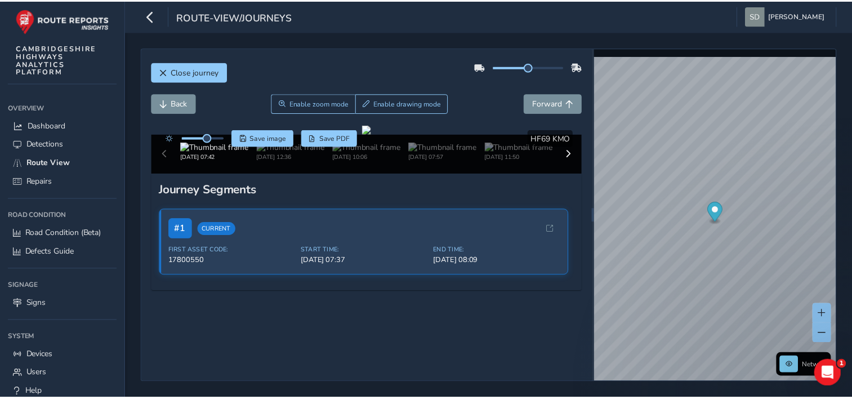
scroll to position [172, 0]
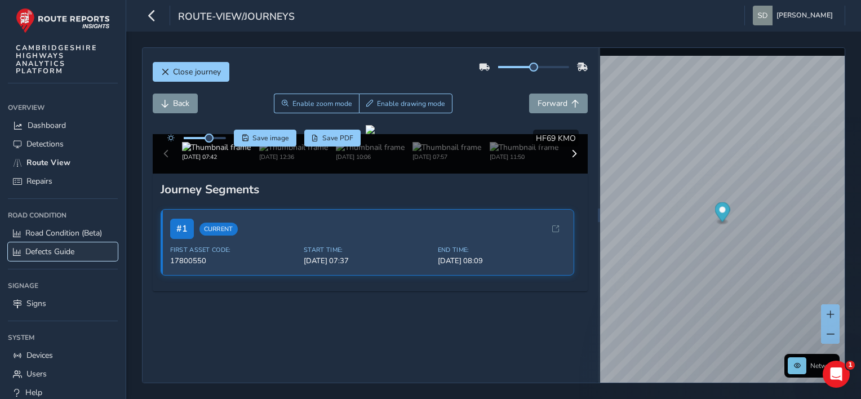
click at [39, 248] on span "Defects Guide" at bounding box center [49, 251] width 49 height 11
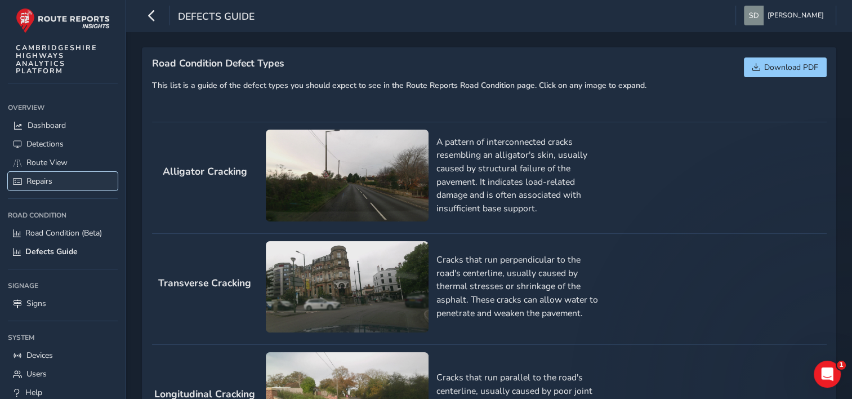
click at [37, 177] on span "Repairs" at bounding box center [39, 181] width 26 height 11
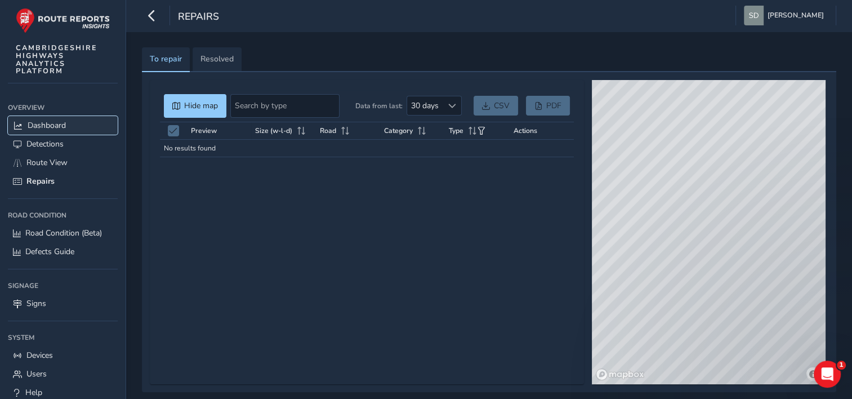
click at [51, 129] on span "Dashboard" at bounding box center [47, 125] width 38 height 11
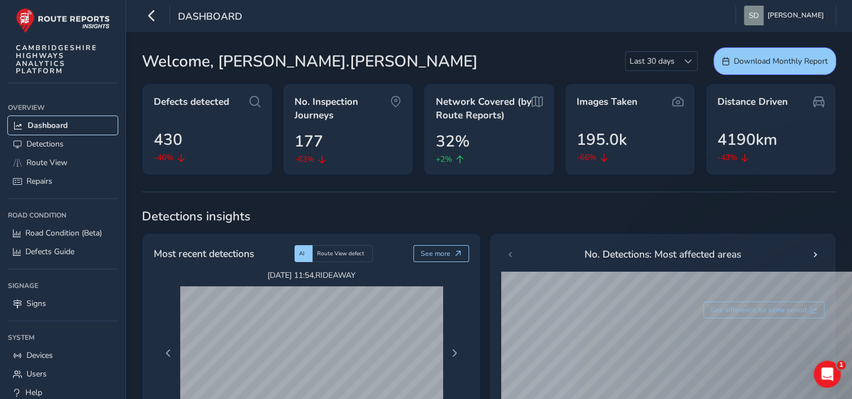
scroll to position [169, 0]
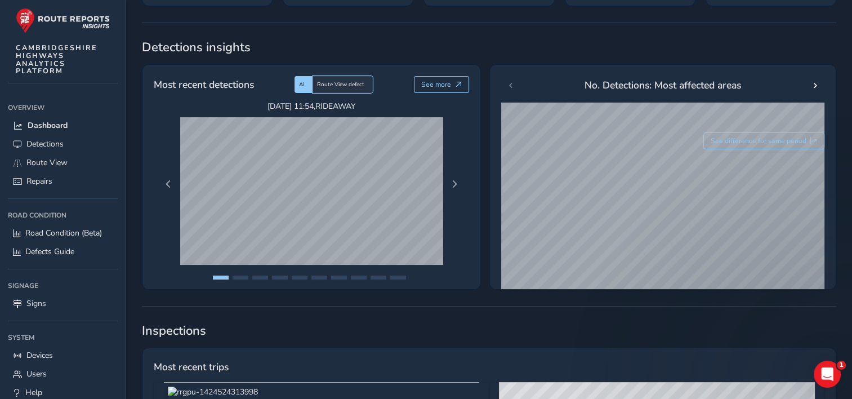
click at [338, 86] on span "Route View defect" at bounding box center [340, 85] width 47 height 8
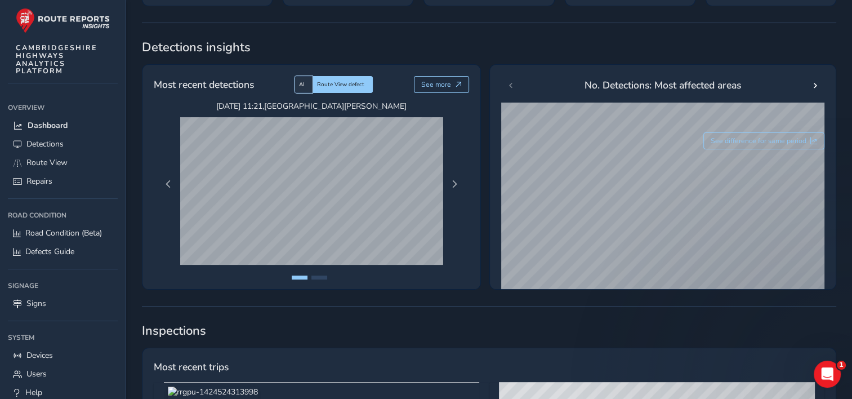
click at [306, 83] on div "AI" at bounding box center [304, 84] width 18 height 17
click at [323, 83] on span "Route View defect" at bounding box center [340, 85] width 47 height 8
click at [297, 82] on div "AI" at bounding box center [304, 84] width 18 height 17
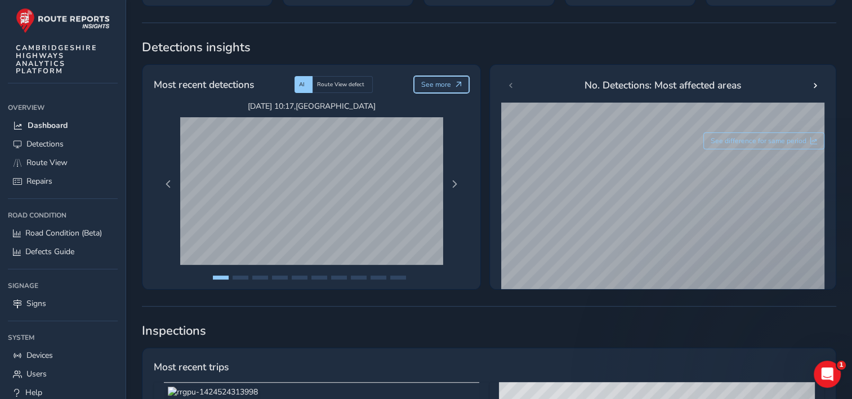
click at [446, 84] on span "See more" at bounding box center [436, 84] width 30 height 9
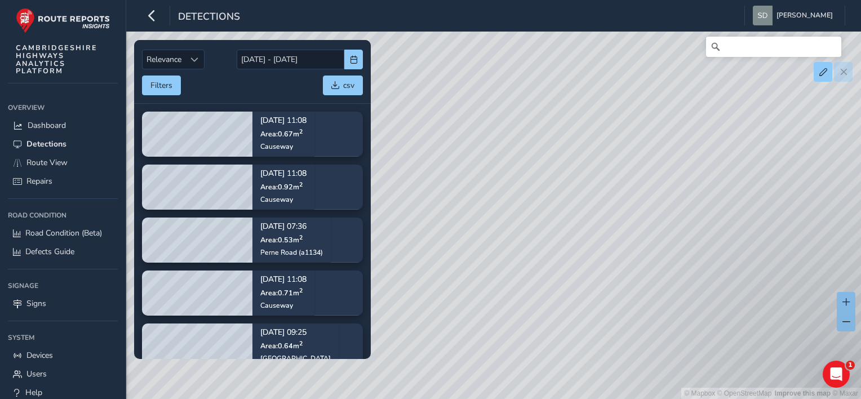
drag, startPoint x: 475, startPoint y: 230, endPoint x: 615, endPoint y: 93, distance: 195.6
click at [615, 93] on div "© Mapbox © OpenStreetMap Improve this map © Maxar" at bounding box center [430, 199] width 861 height 399
drag, startPoint x: 506, startPoint y: 296, endPoint x: 516, endPoint y: 187, distance: 109.2
click at [516, 187] on div "© Mapbox © OpenStreetMap Improve this map © Maxar" at bounding box center [430, 199] width 861 height 399
drag, startPoint x: 550, startPoint y: 265, endPoint x: 544, endPoint y: 327, distance: 61.7
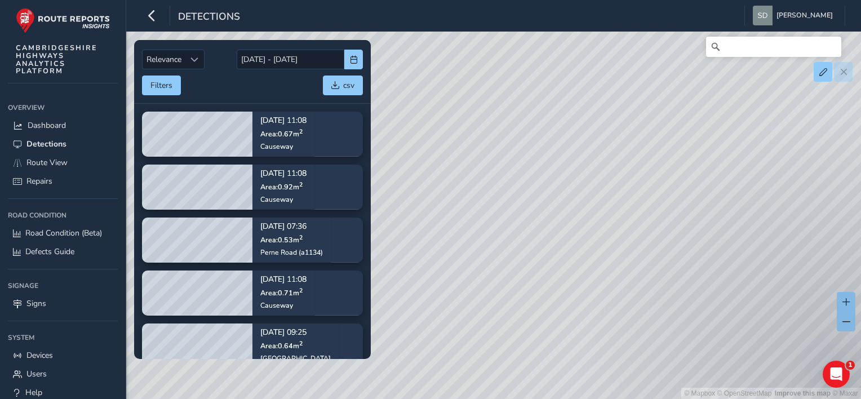
click at [544, 327] on div "© Mapbox © OpenStreetMap Improve this map © Maxar" at bounding box center [430, 199] width 861 height 399
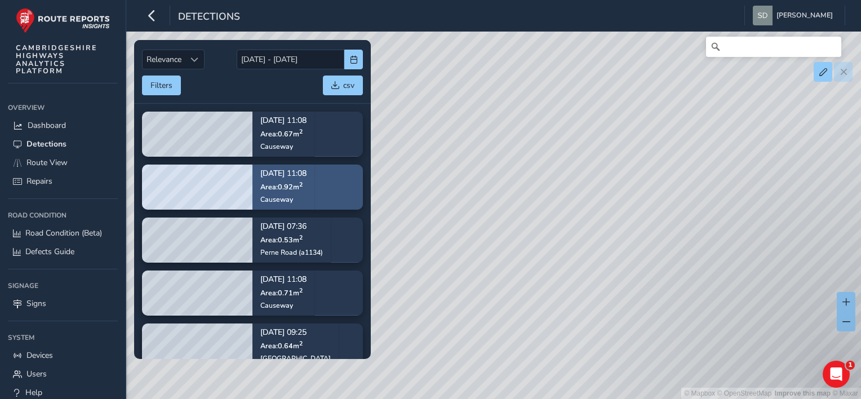
click at [274, 194] on div "Causeway" at bounding box center [283, 198] width 46 height 9
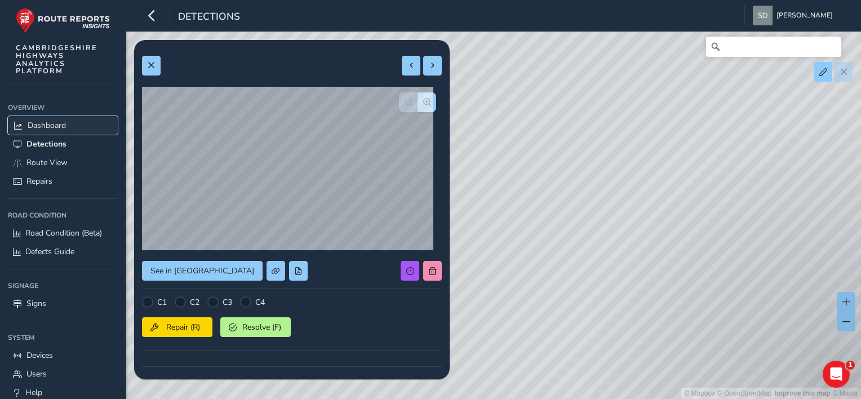
click at [41, 128] on span "Dashboard" at bounding box center [47, 125] width 38 height 11
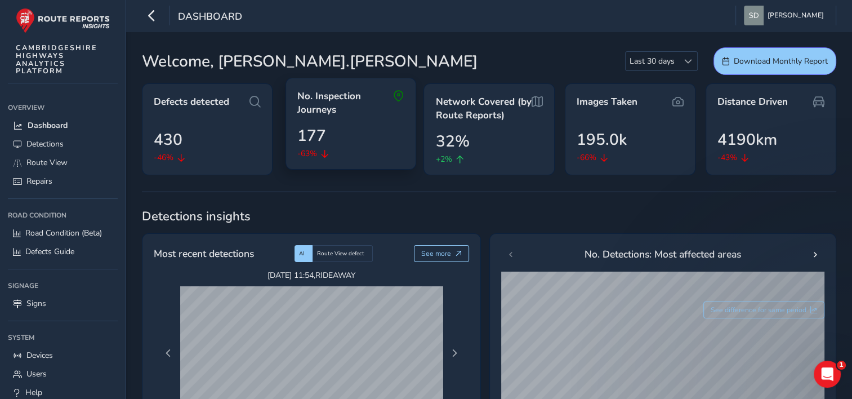
click at [399, 96] on icon at bounding box center [398, 103] width 11 height 26
click at [329, 110] on span "No. Inspection Journeys" at bounding box center [345, 103] width 96 height 26
click at [323, 150] on icon at bounding box center [325, 154] width 8 height 8
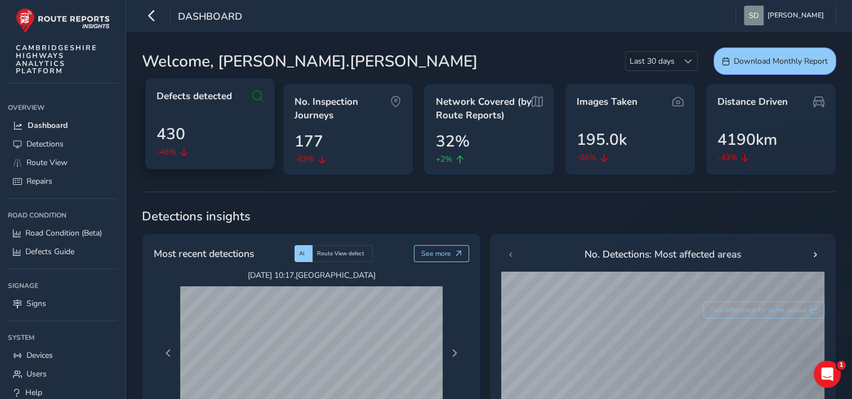
click at [193, 97] on span "Defects detected" at bounding box center [194, 97] width 75 height 14
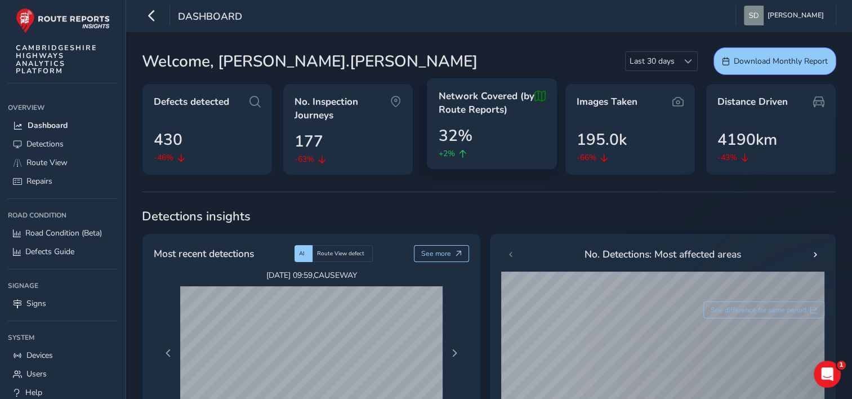
click at [472, 112] on span "Network Covered (by Route Reports)" at bounding box center [486, 103] width 96 height 26
click at [460, 158] on div "+2%" at bounding box center [491, 154] width 107 height 12
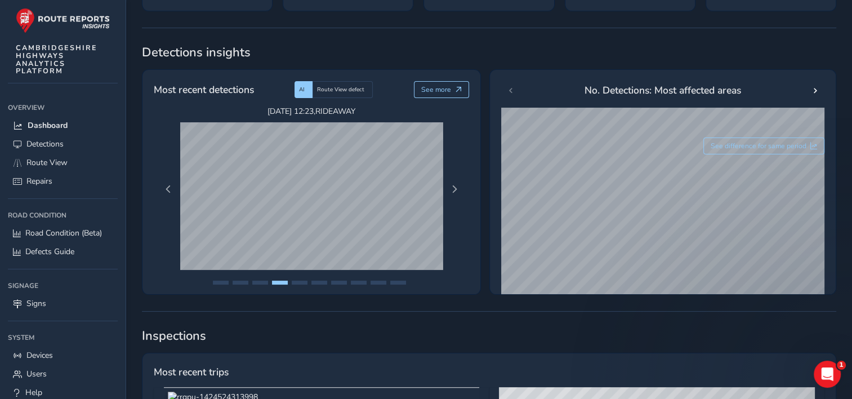
scroll to position [169, 0]
